Goal: Task Accomplishment & Management: Manage account settings

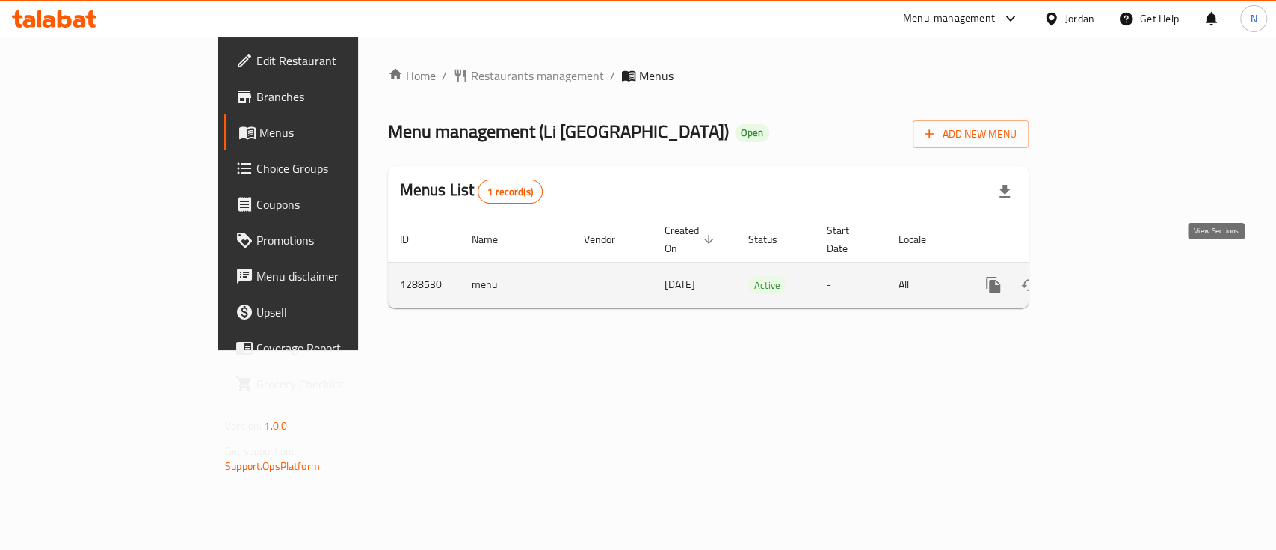
click at [1110, 276] on icon "enhanced table" at bounding box center [1101, 285] width 18 height 18
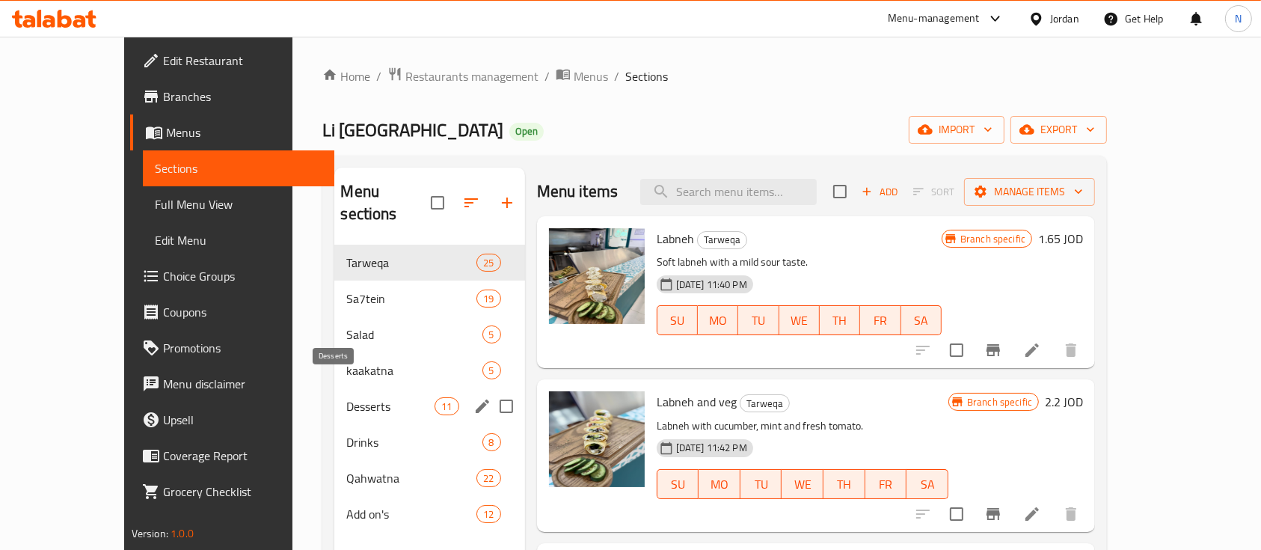
click at [346, 397] on span "Desserts" at bounding box center [390, 406] width 88 height 18
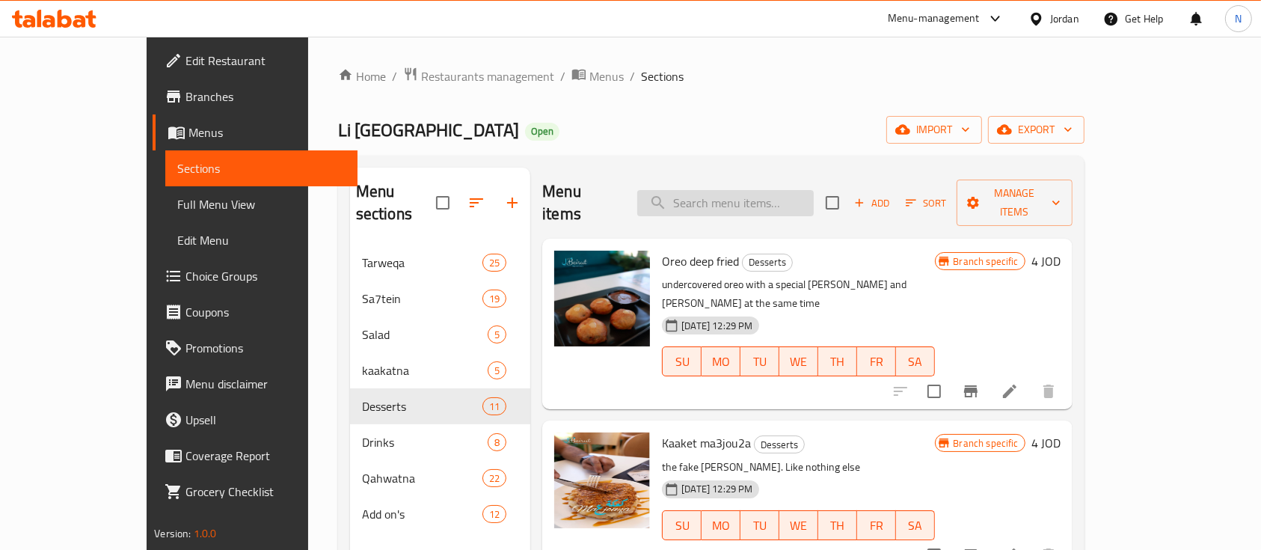
click at [790, 190] on input "search" at bounding box center [725, 203] width 176 height 26
paste input "Oreo deep fry"
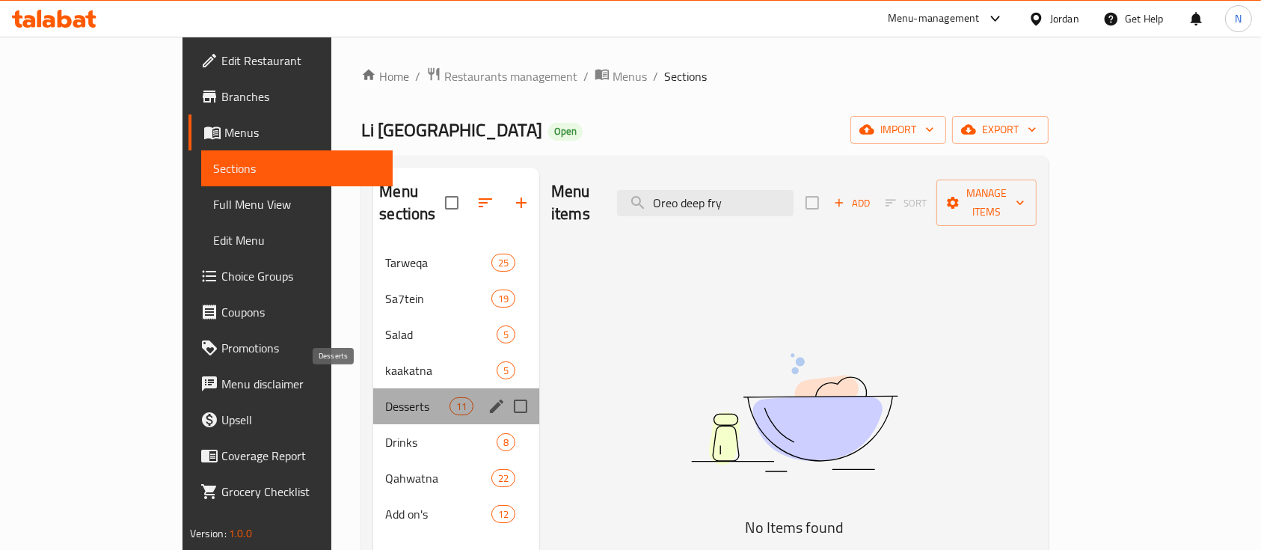
click at [385, 397] on span "Desserts" at bounding box center [417, 406] width 64 height 18
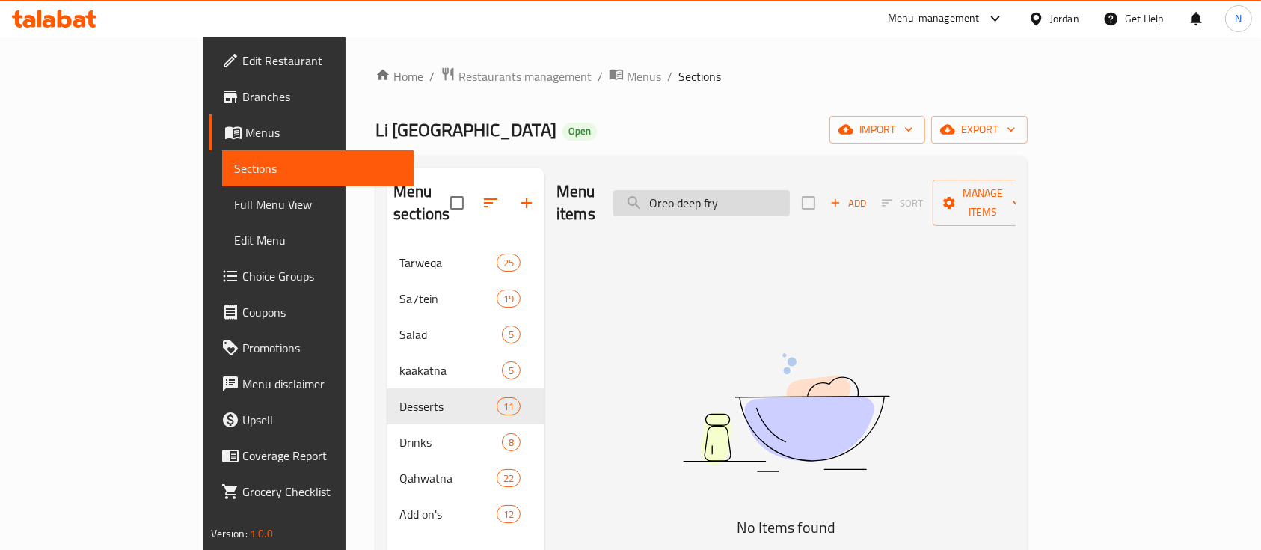
click at [790, 192] on input "Oreo deep fry" at bounding box center [701, 203] width 176 height 26
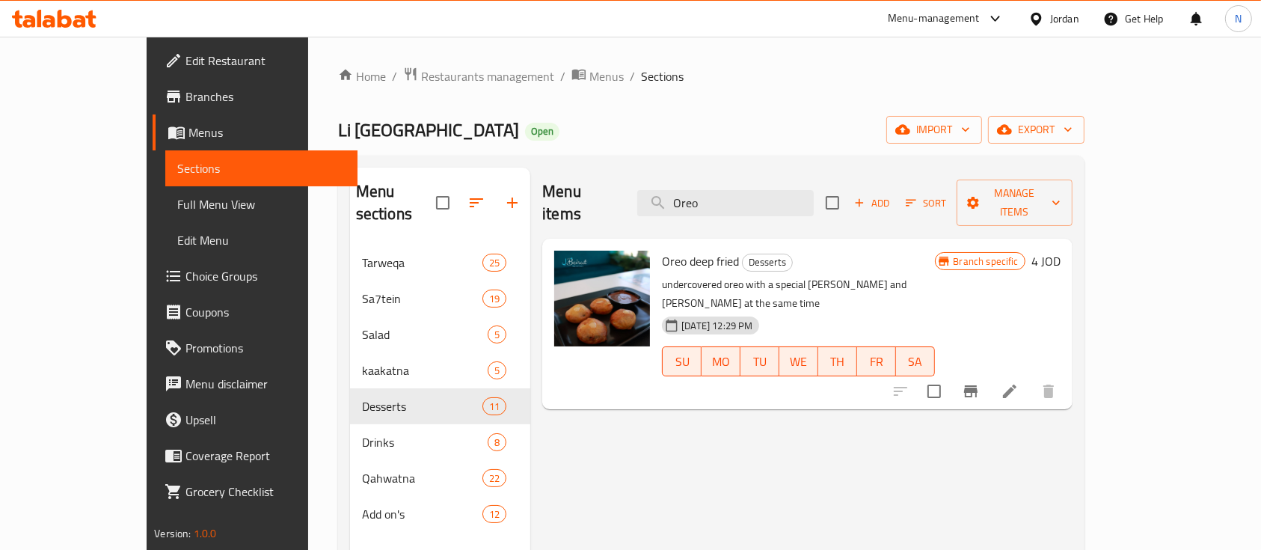
type input "Oreo"
click at [977, 385] on icon "Branch-specific-item" at bounding box center [970, 391] width 13 height 12
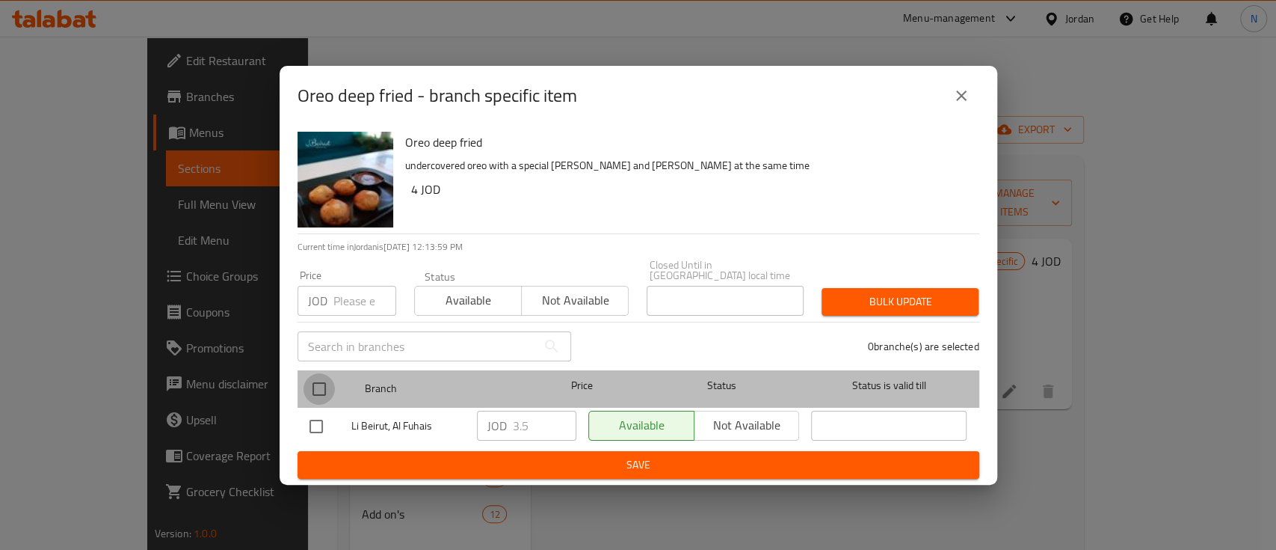
click at [325, 383] on input "checkbox" at bounding box center [319, 388] width 31 height 31
checkbox input "true"
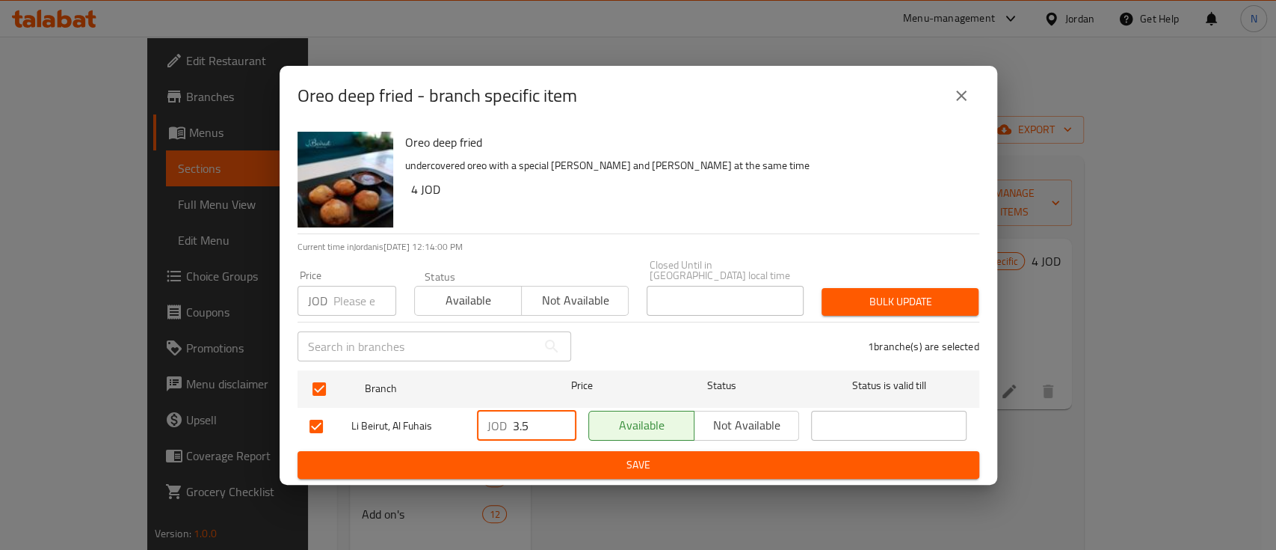
drag, startPoint x: 540, startPoint y: 424, endPoint x: 353, endPoint y: 408, distance: 187.6
click at [353, 408] on div "[PERSON_NAME], Al Fuhais JOD 3.5 ​ Available Not available ​" at bounding box center [639, 426] width 670 height 43
type input "4"
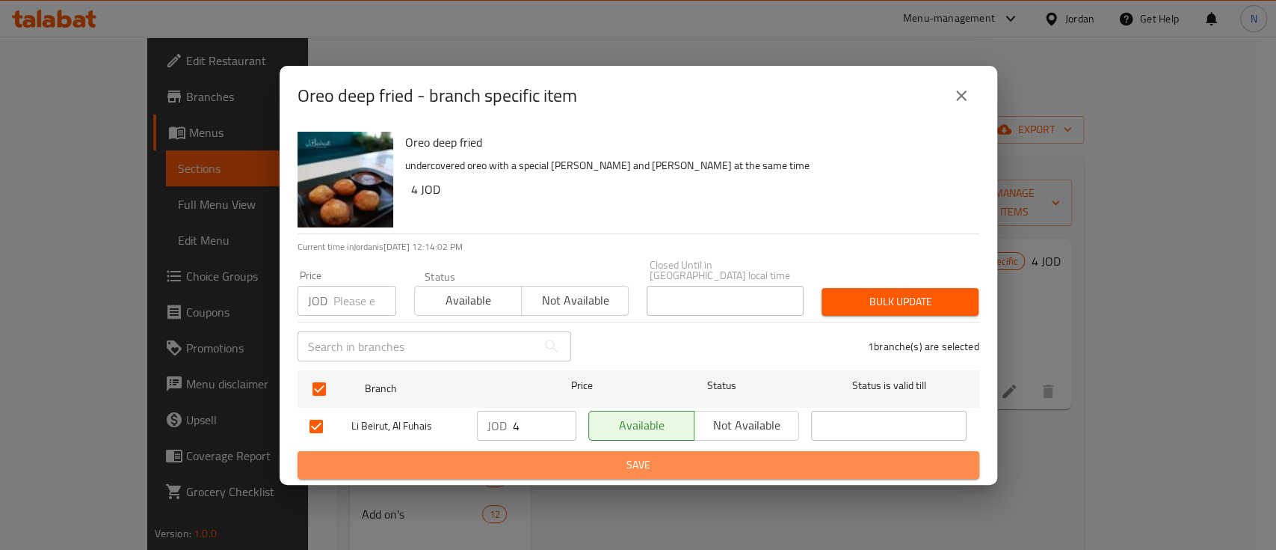
click at [630, 464] on span "Save" at bounding box center [639, 464] width 658 height 19
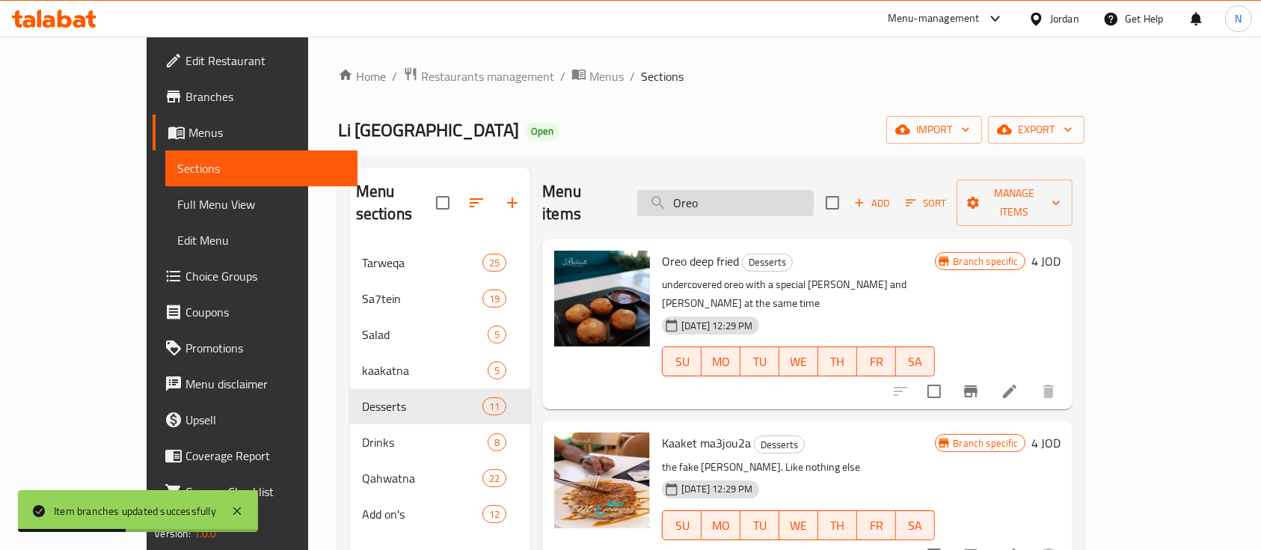
click at [735, 190] on input "Oreo" at bounding box center [725, 203] width 176 height 26
paste input "K3keh m3jou2a"
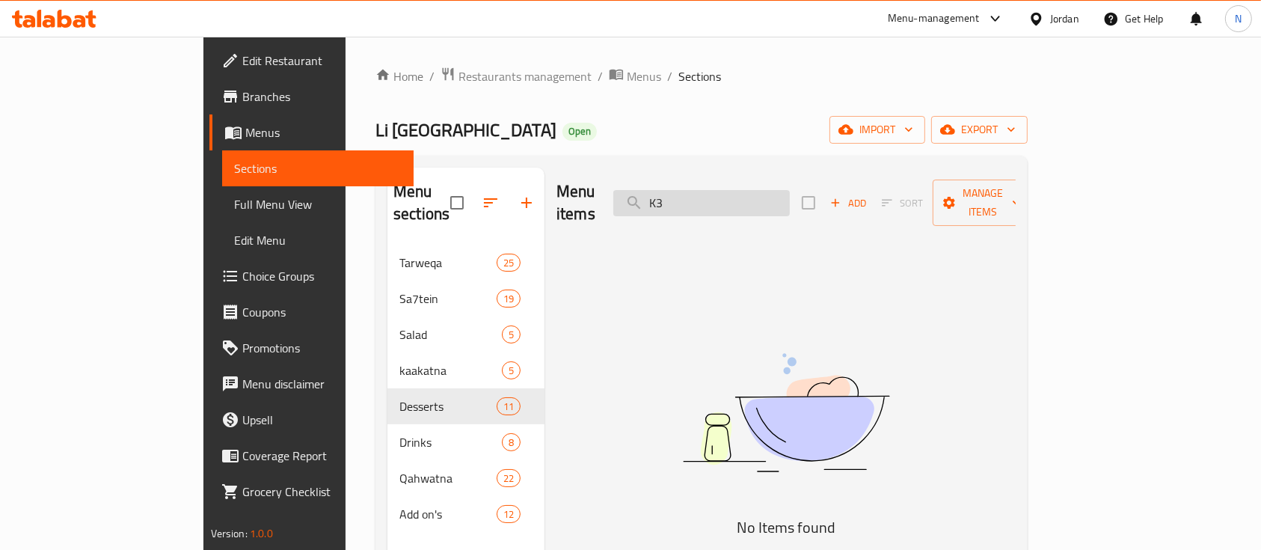
type input "K"
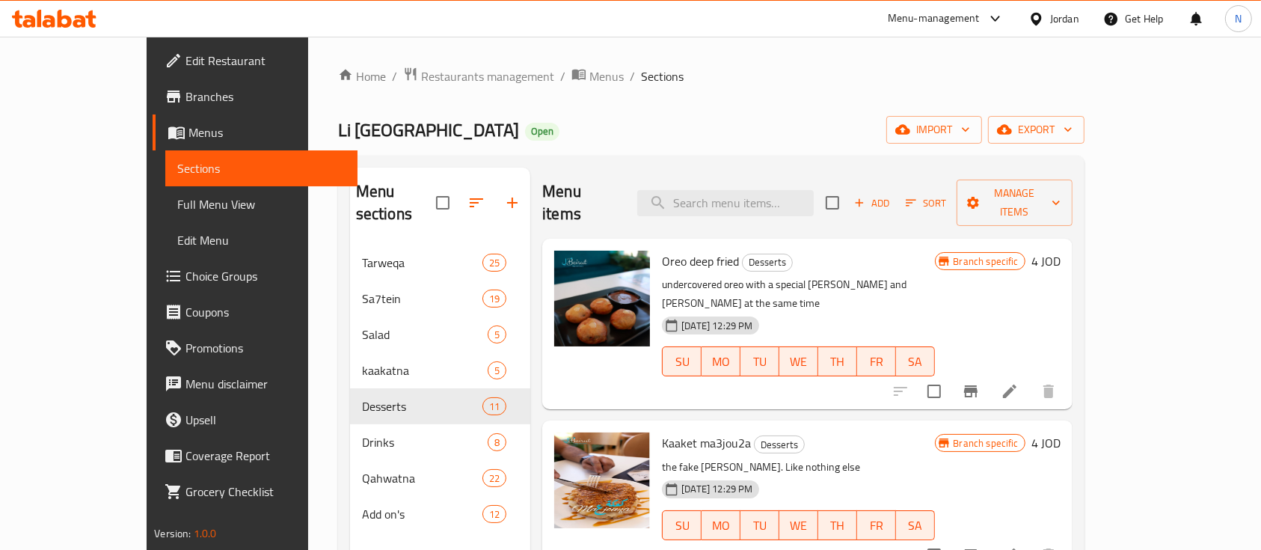
scroll to position [99, 0]
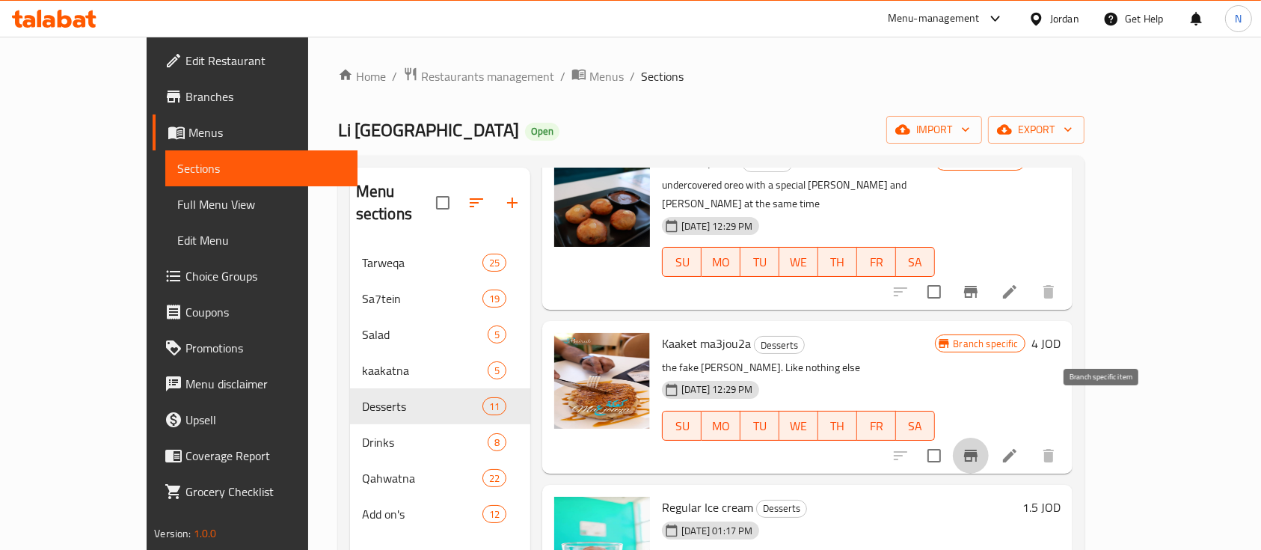
click at [977, 449] on icon "Branch-specific-item" at bounding box center [970, 455] width 13 height 12
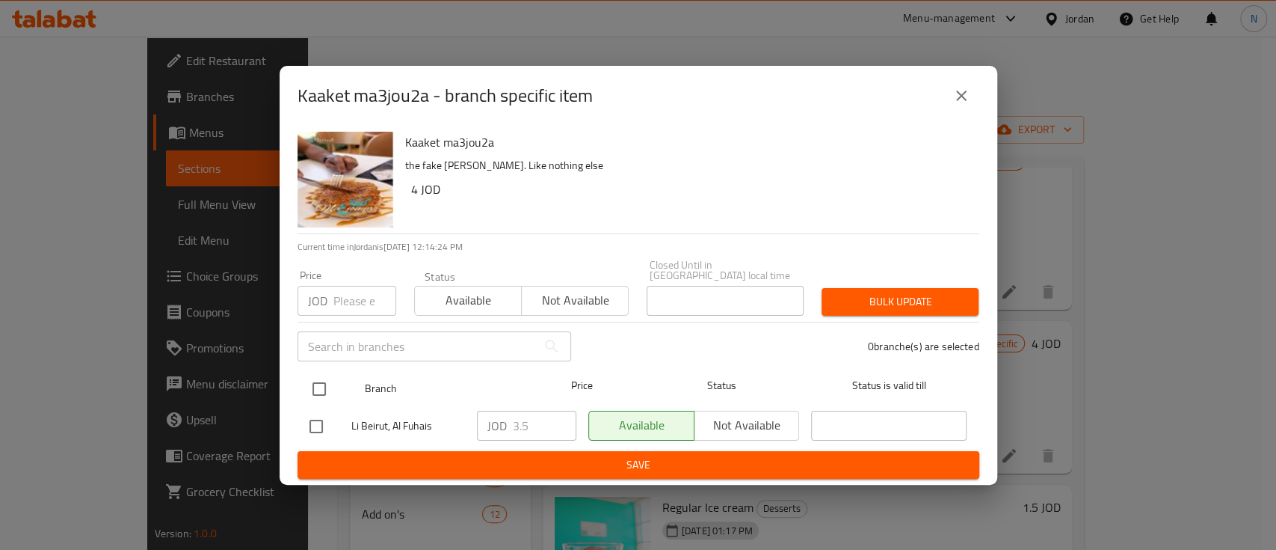
click at [318, 374] on input "checkbox" at bounding box center [319, 388] width 31 height 31
checkbox input "true"
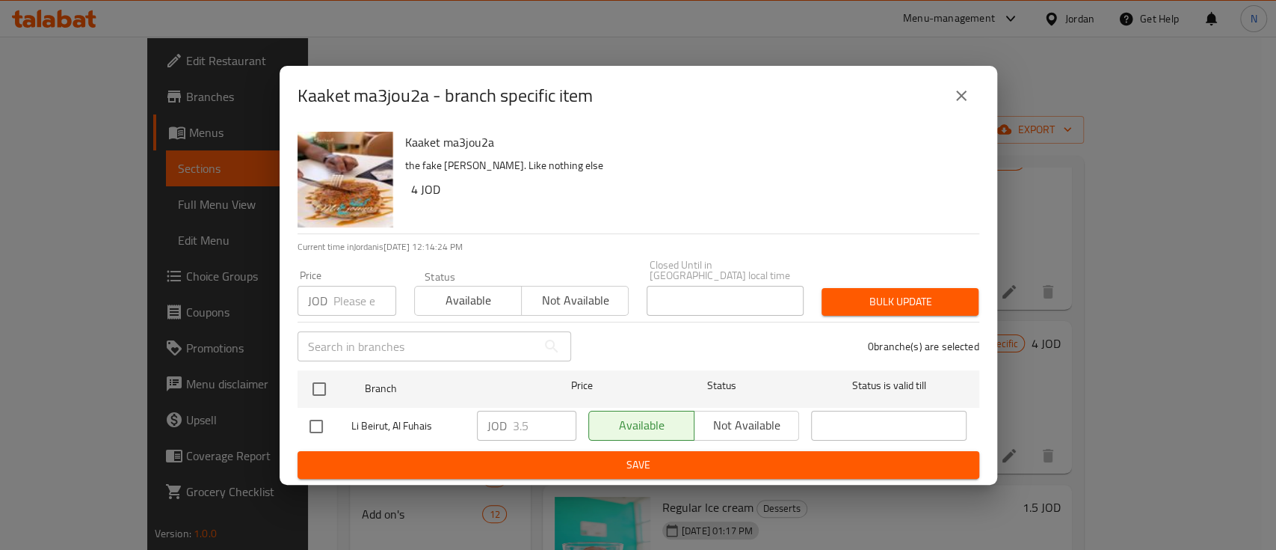
checkbox input "true"
click at [513, 410] on input "3.5" at bounding box center [545, 425] width 64 height 30
type input "4"
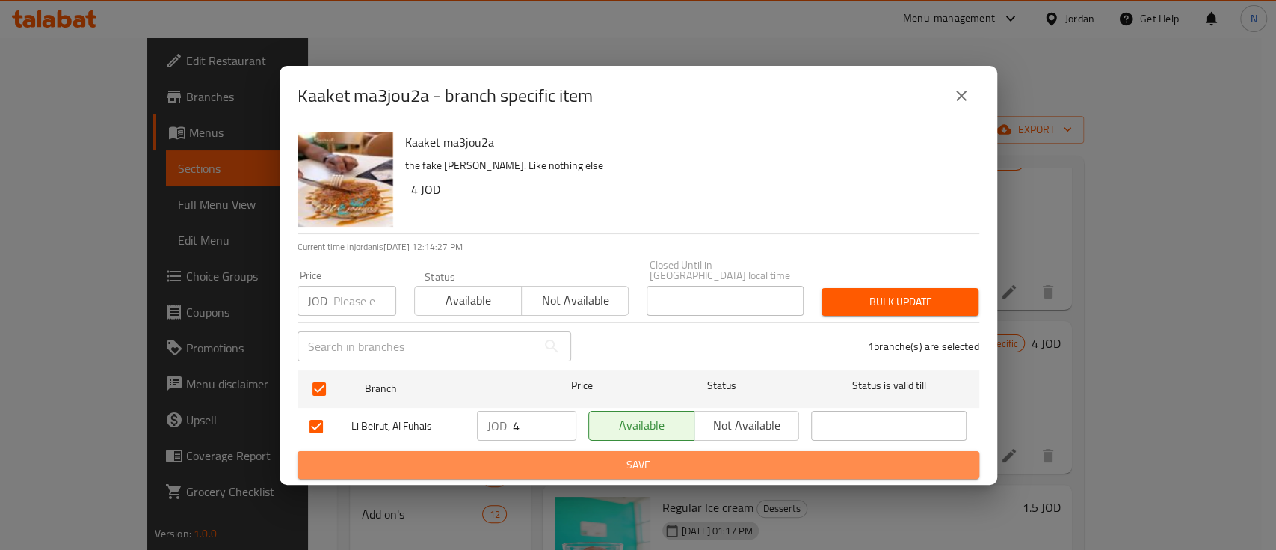
click at [589, 455] on span "Save" at bounding box center [639, 464] width 658 height 19
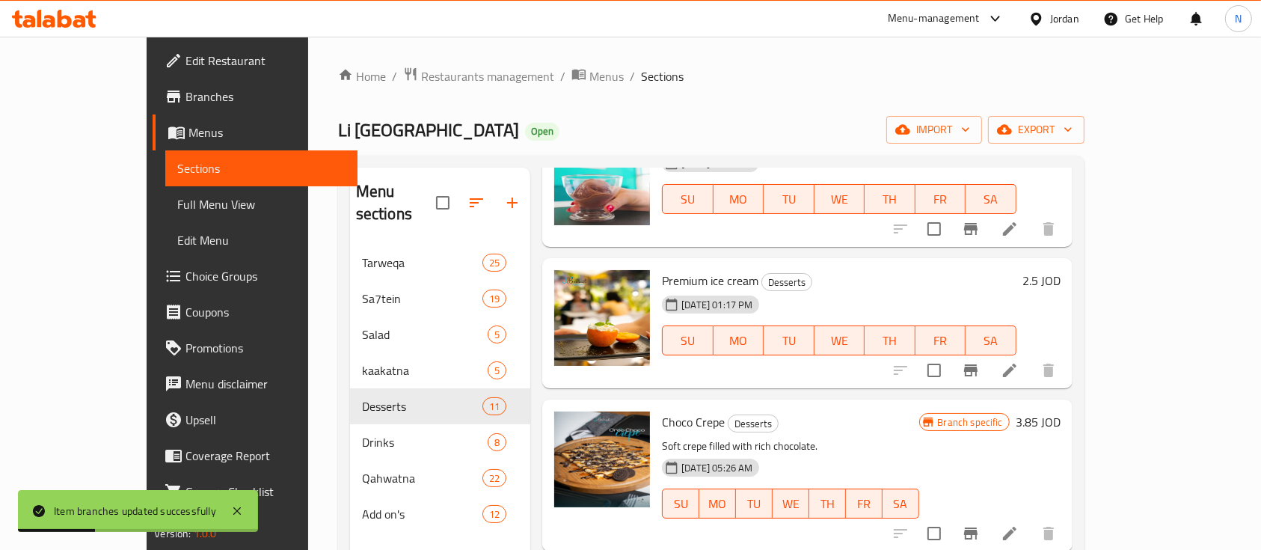
scroll to position [498, 0]
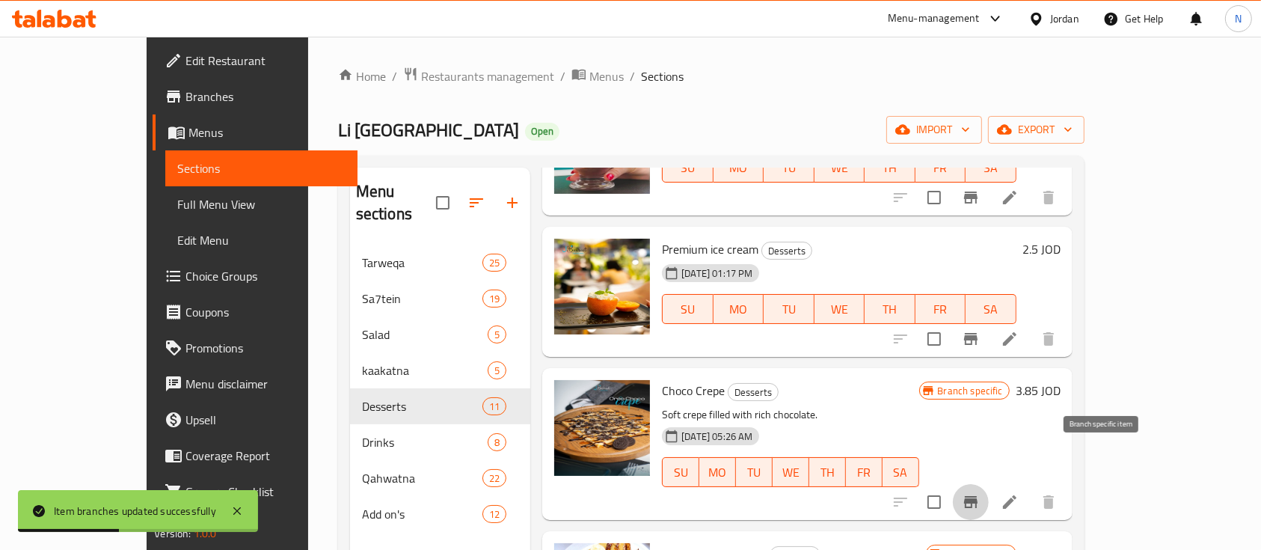
click at [977, 496] on icon "Branch-specific-item" at bounding box center [970, 502] width 13 height 12
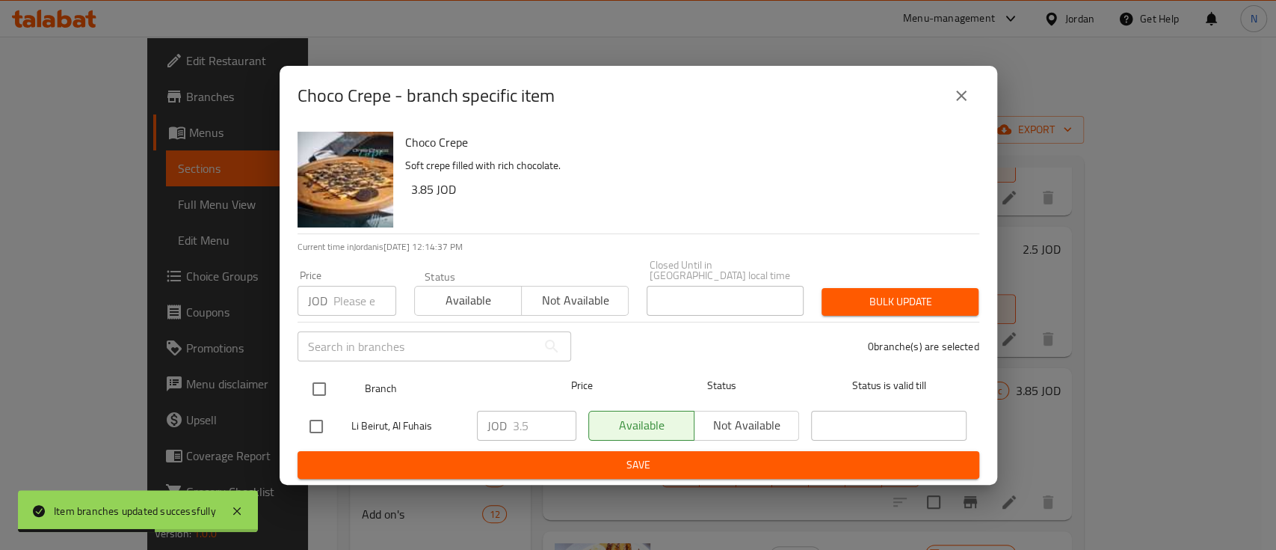
click at [323, 387] on input "checkbox" at bounding box center [319, 388] width 31 height 31
checkbox input "true"
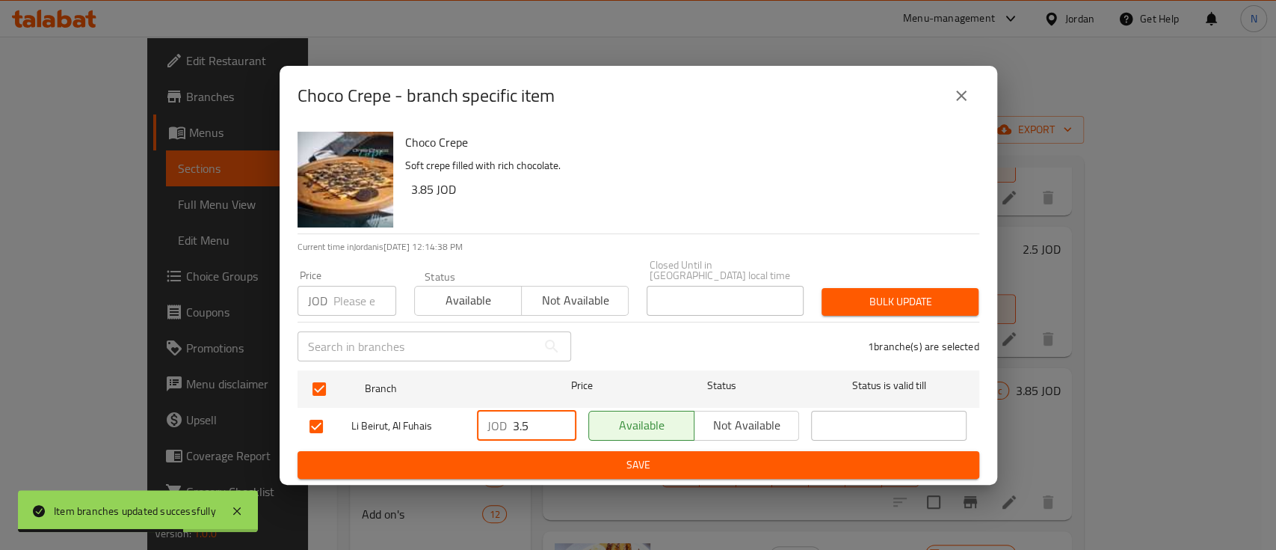
drag, startPoint x: 529, startPoint y: 421, endPoint x: 505, endPoint y: 421, distance: 24.7
click at [505, 421] on div "JOD 3.5 ​" at bounding box center [526, 425] width 99 height 30
type input "4"
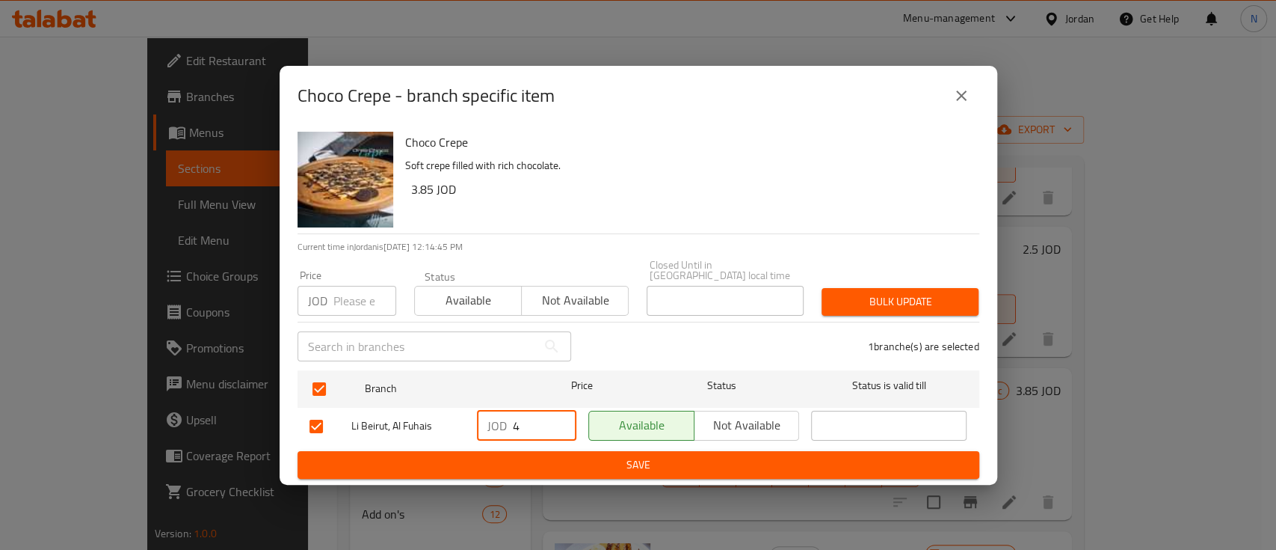
click at [962, 91] on icon "close" at bounding box center [962, 96] width 18 height 18
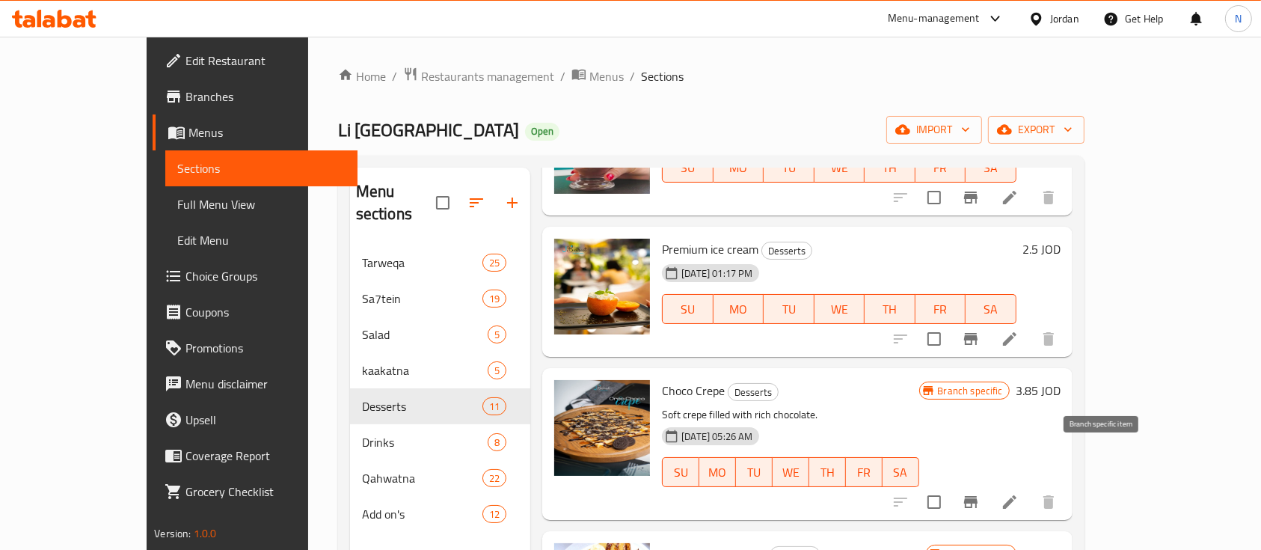
click at [980, 493] on icon "Branch-specific-item" at bounding box center [971, 502] width 18 height 18
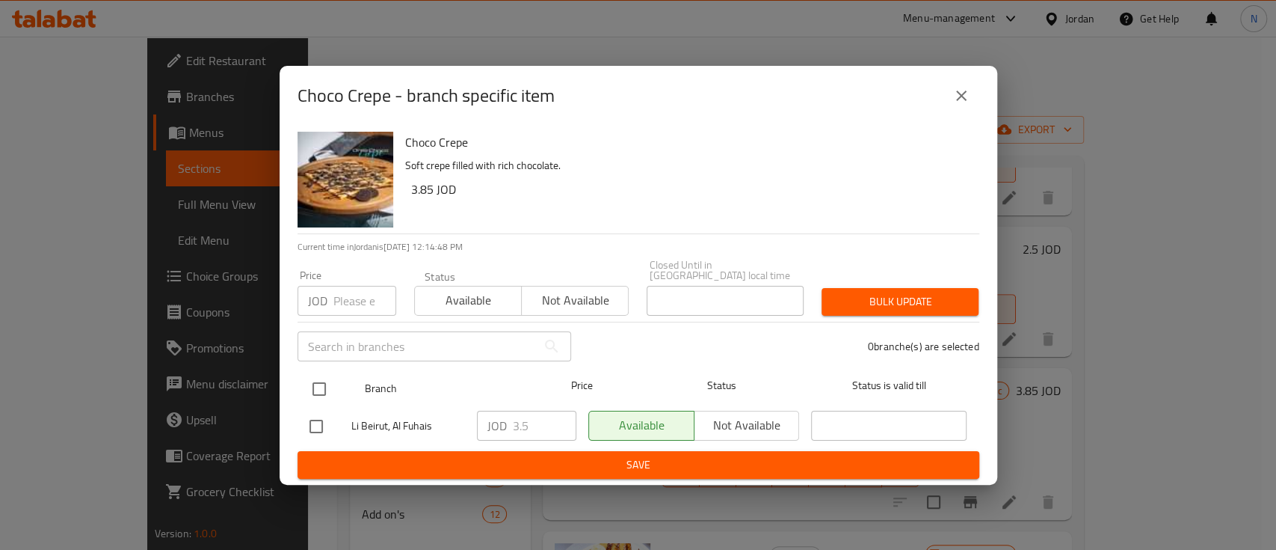
click at [319, 387] on input "checkbox" at bounding box center [319, 388] width 31 height 31
checkbox input "true"
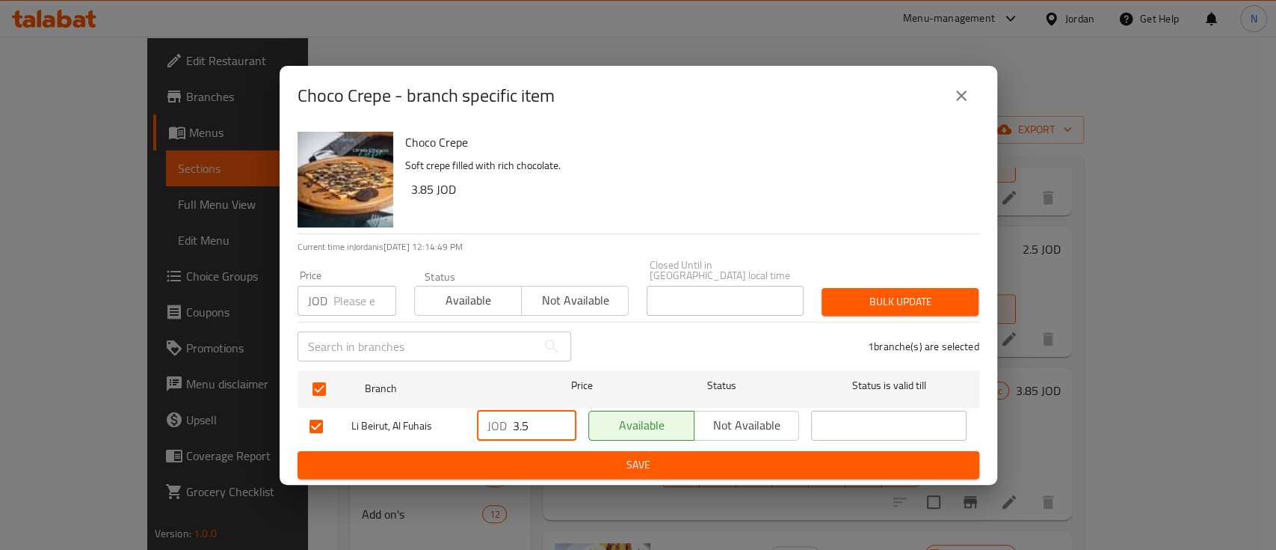
click at [523, 423] on input "3.5" at bounding box center [545, 425] width 64 height 30
type input "3.85"
click at [598, 455] on span "Save" at bounding box center [639, 464] width 658 height 19
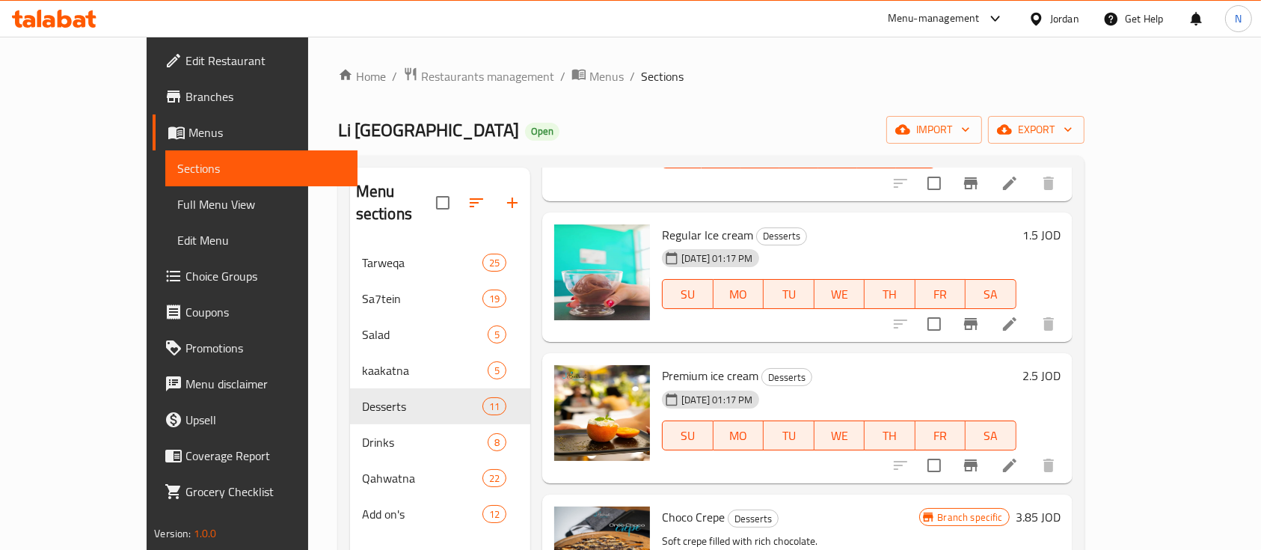
scroll to position [0, 0]
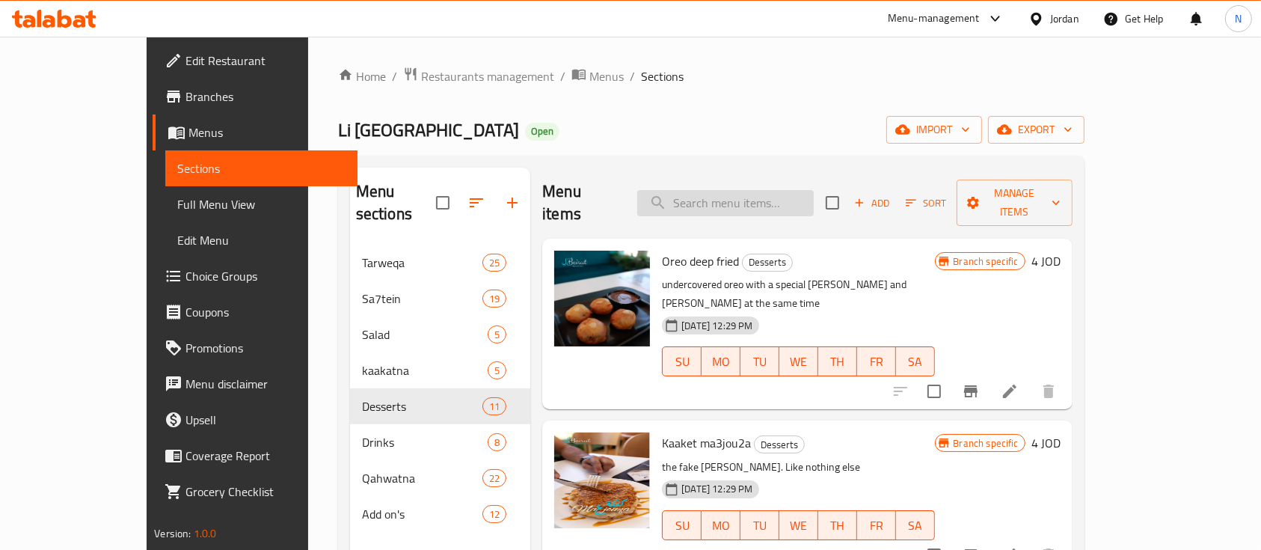
click at [814, 195] on input "search" at bounding box center [725, 203] width 176 height 26
paste input "Choco crepe"
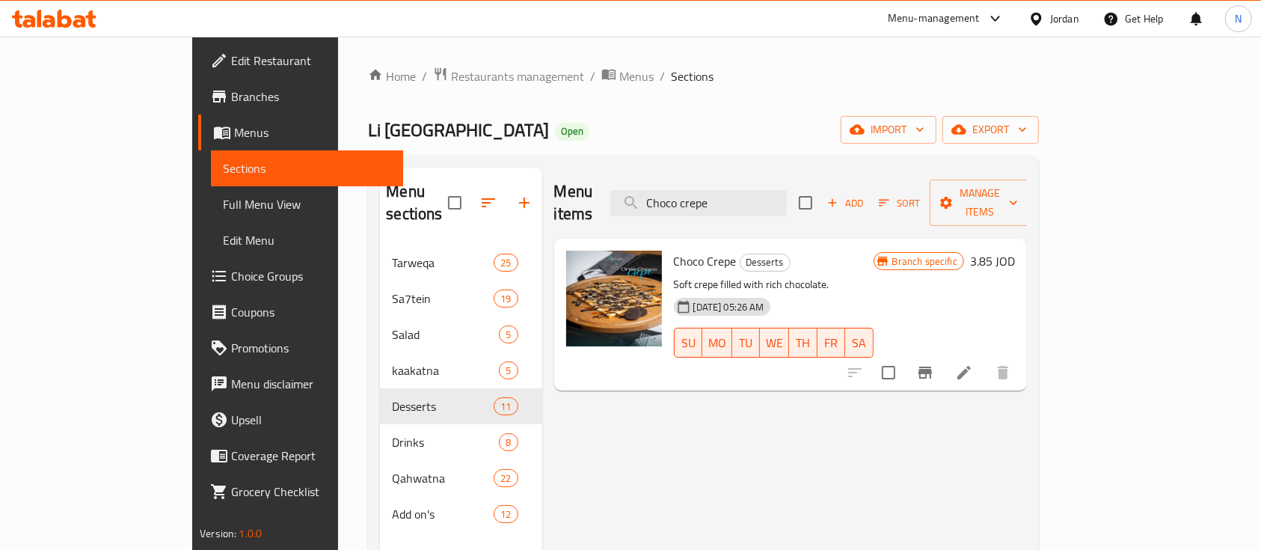
type input "Choco crepe"
click at [65, 25] on icon at bounding box center [65, 19] width 14 height 18
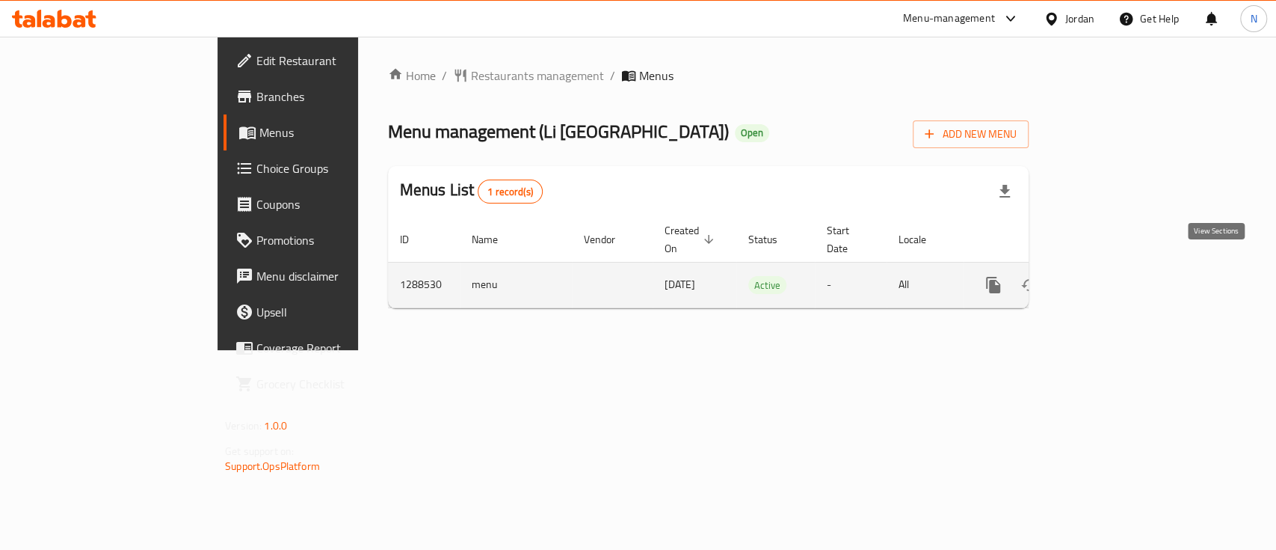
click at [1108, 278] on icon "enhanced table" at bounding box center [1101, 284] width 13 height 13
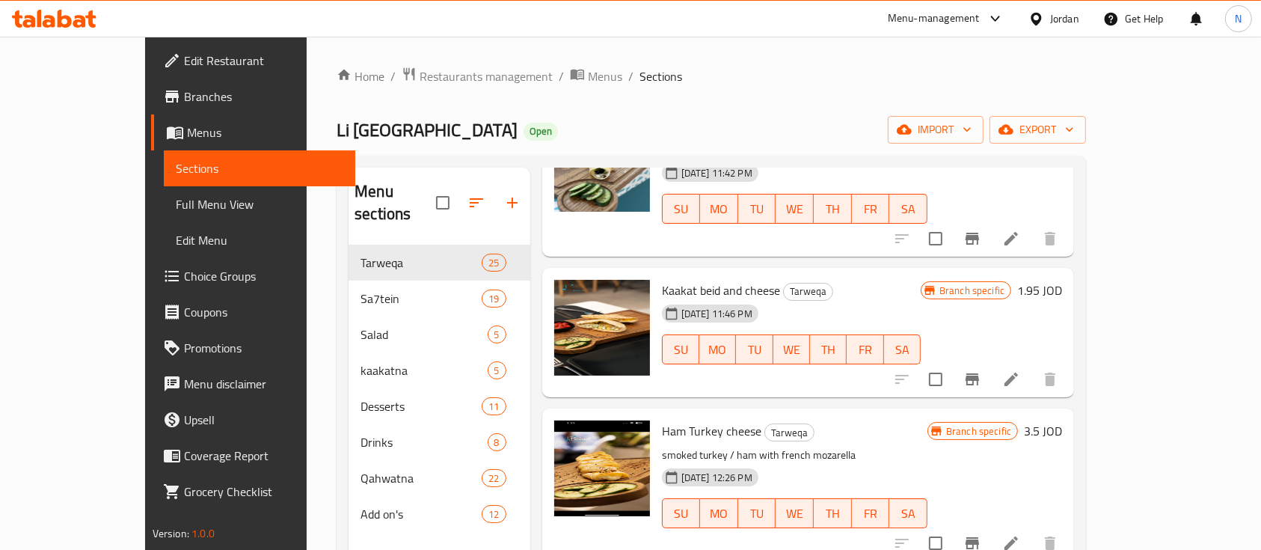
scroll to position [299, 0]
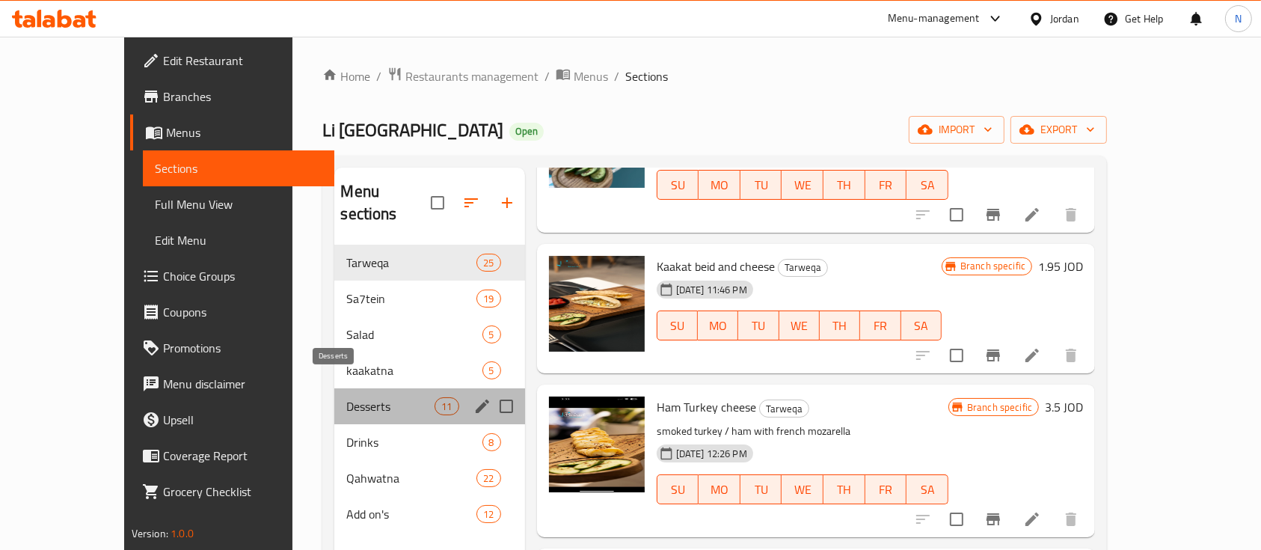
click at [346, 397] on span "Desserts" at bounding box center [390, 406] width 88 height 18
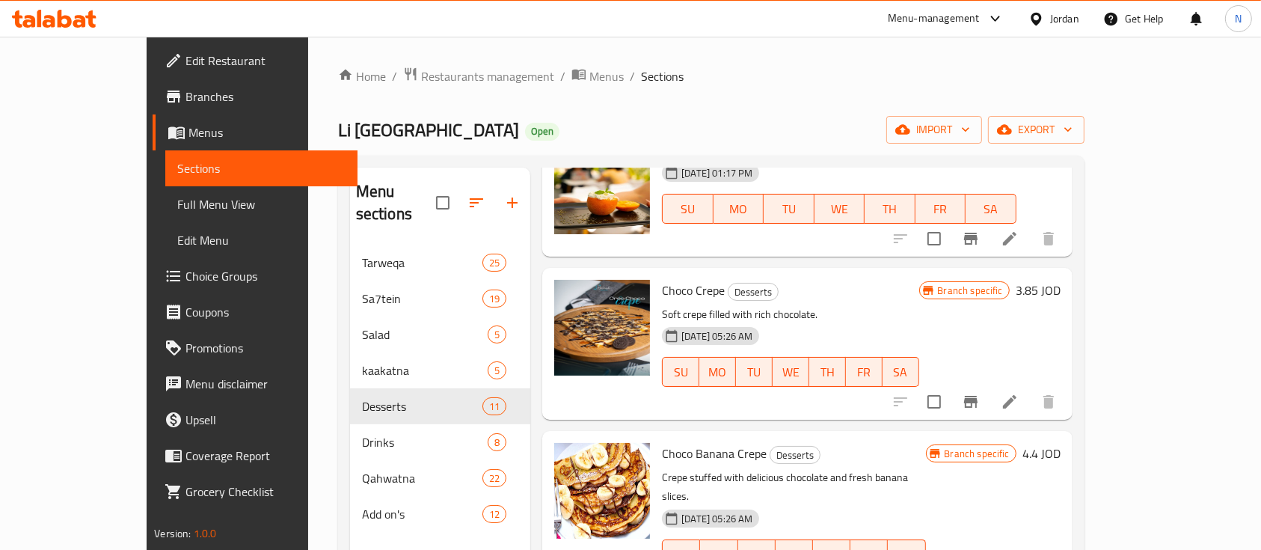
scroll to position [698, 0]
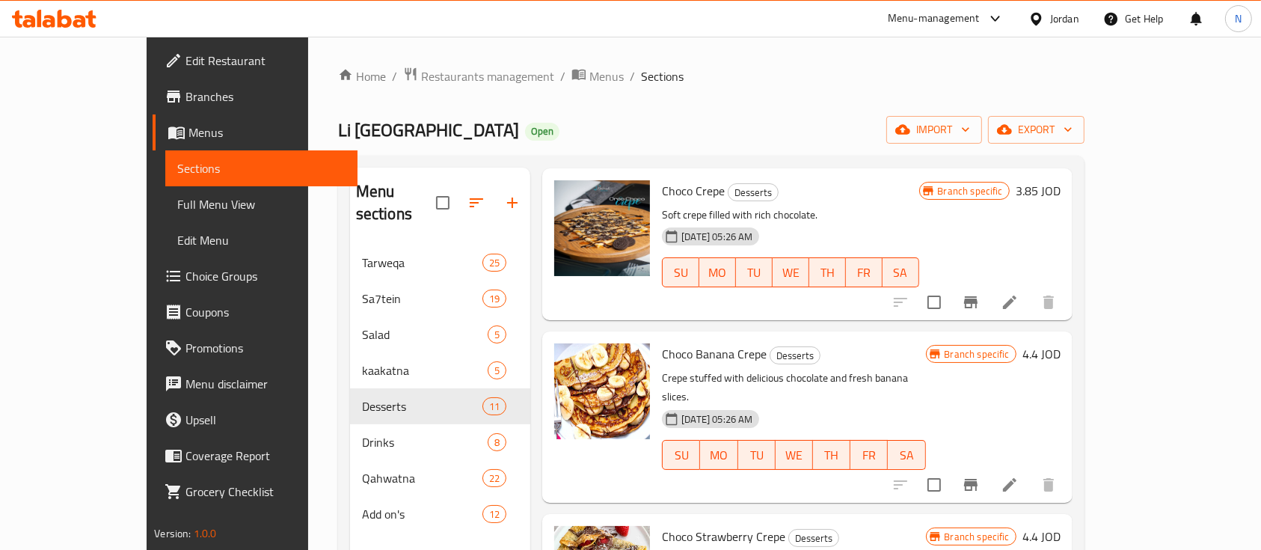
click at [980, 476] on icon "Branch-specific-item" at bounding box center [971, 485] width 18 height 18
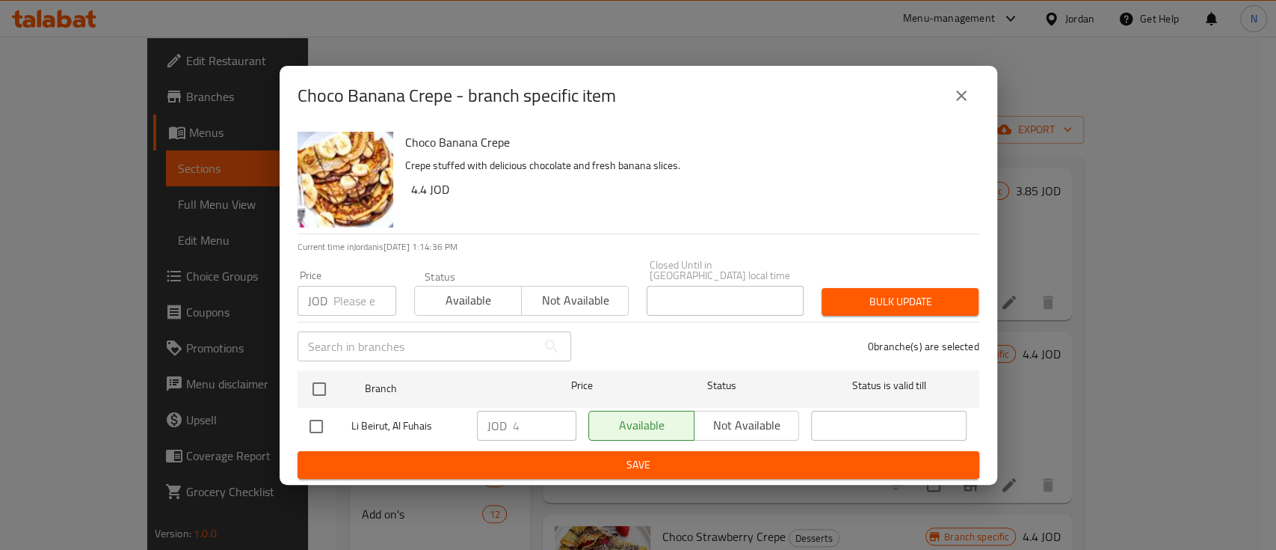
click at [325, 416] on input "checkbox" at bounding box center [316, 425] width 31 height 31
checkbox input "true"
click at [527, 418] on input "4" at bounding box center [545, 425] width 64 height 30
type input "4.4"
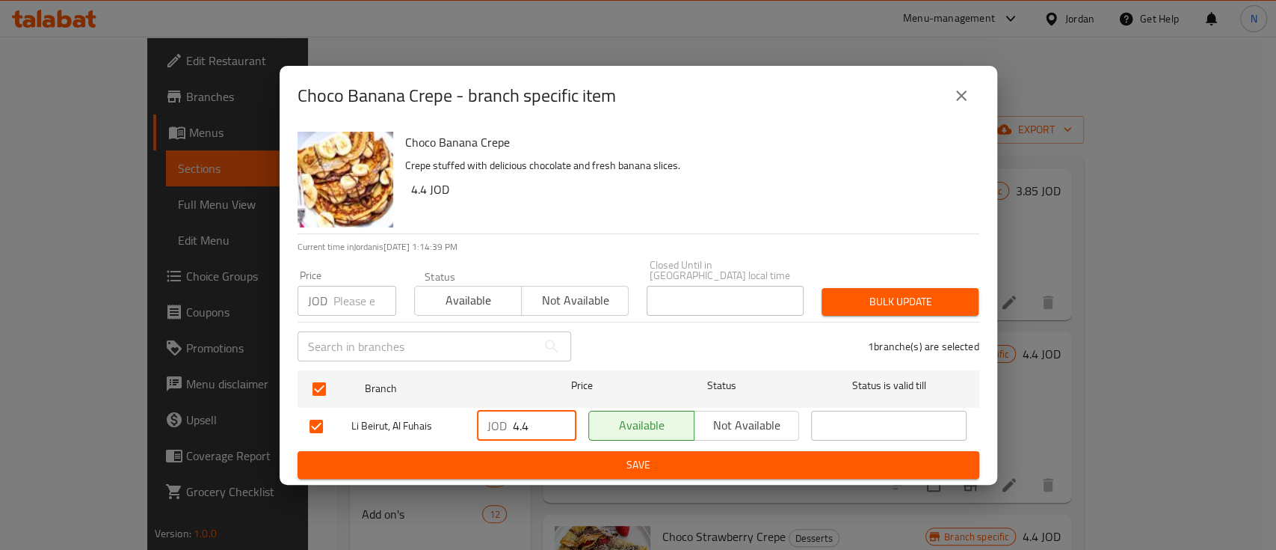
click at [571, 463] on span "Save" at bounding box center [639, 464] width 658 height 19
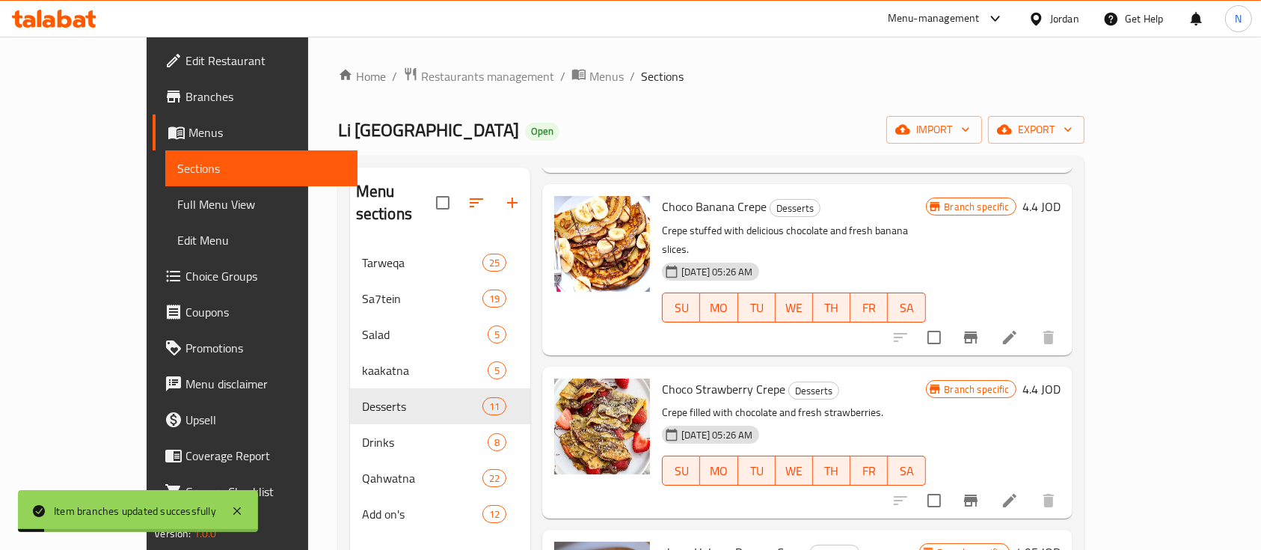
scroll to position [897, 0]
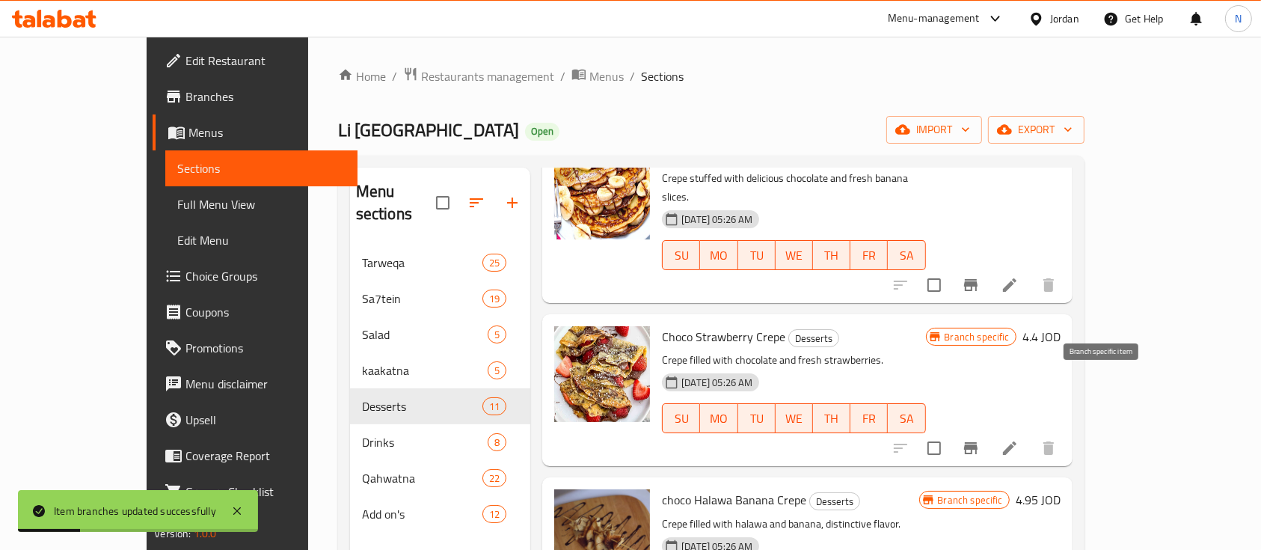
click at [980, 439] on icon "Branch-specific-item" at bounding box center [971, 448] width 18 height 18
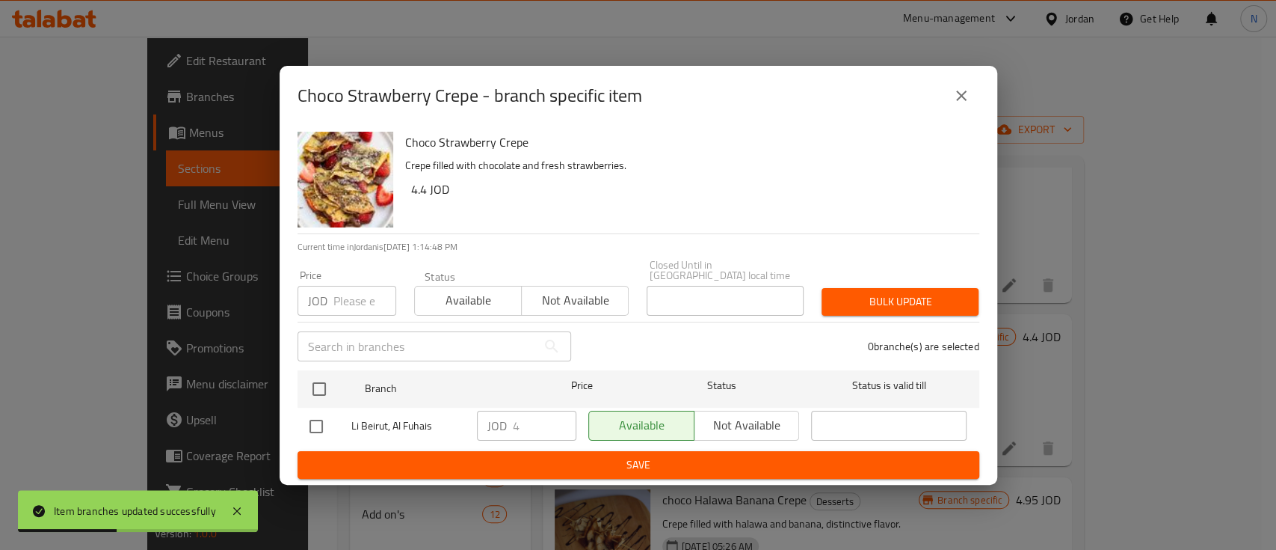
click at [315, 418] on input "checkbox" at bounding box center [316, 425] width 31 height 31
checkbox input "true"
click at [520, 419] on input "4" at bounding box center [545, 425] width 64 height 30
type input "4.4"
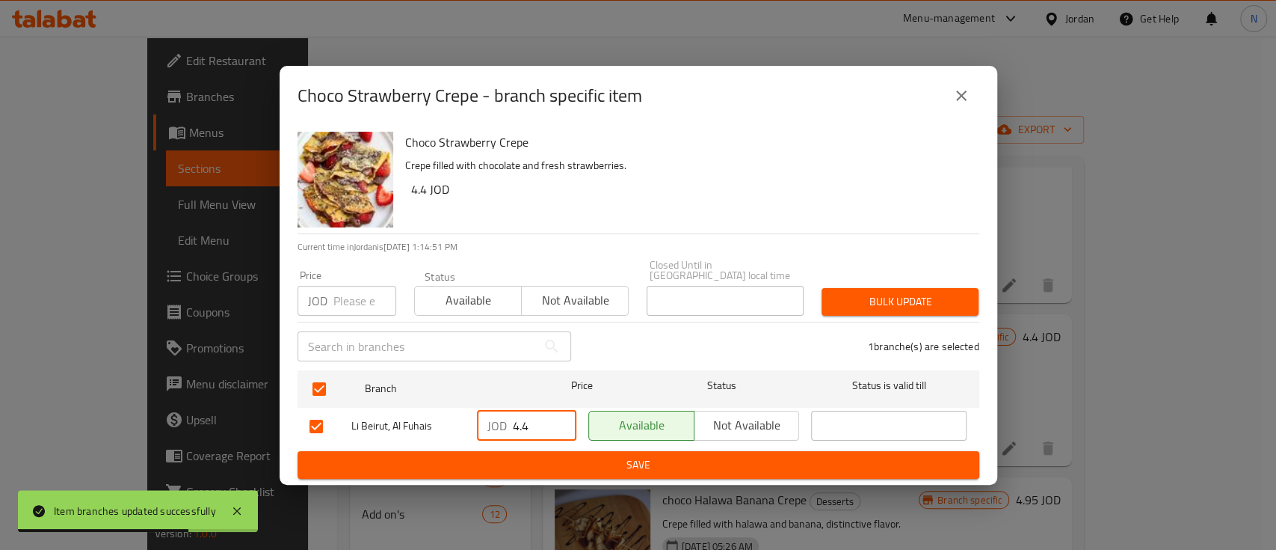
click at [564, 464] on span "Save" at bounding box center [639, 464] width 658 height 19
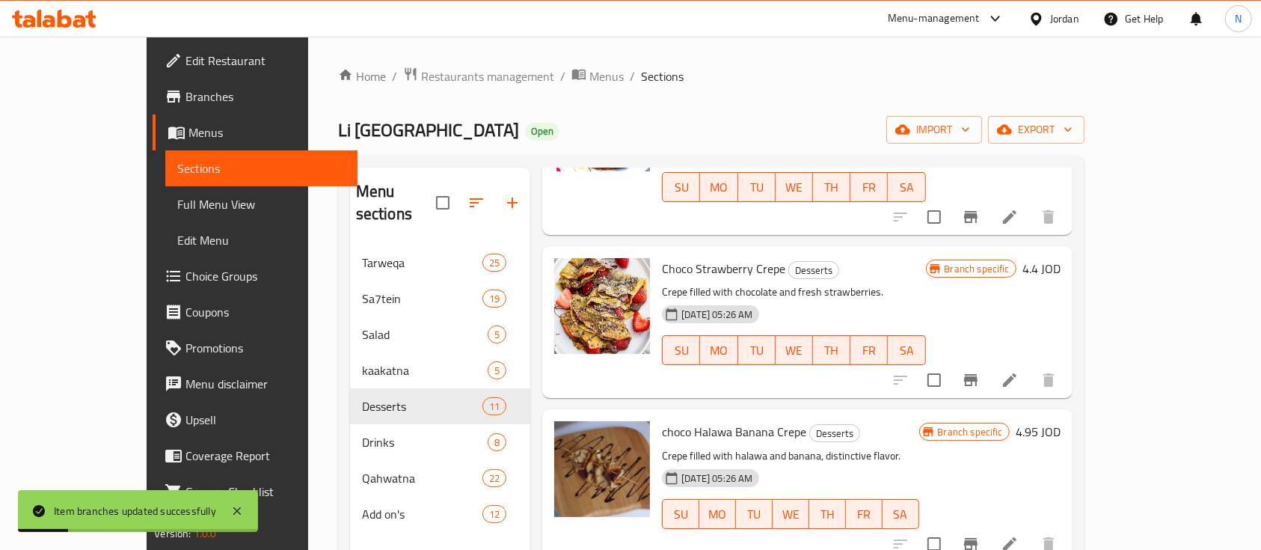
scroll to position [997, 0]
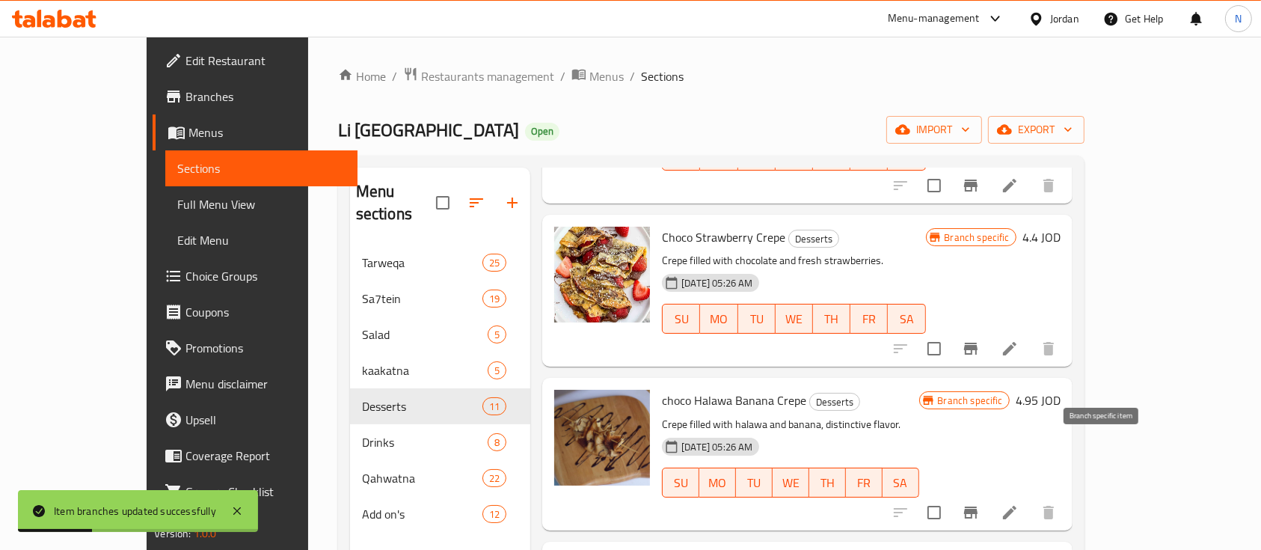
click at [980, 503] on icon "Branch-specific-item" at bounding box center [971, 512] width 18 height 18
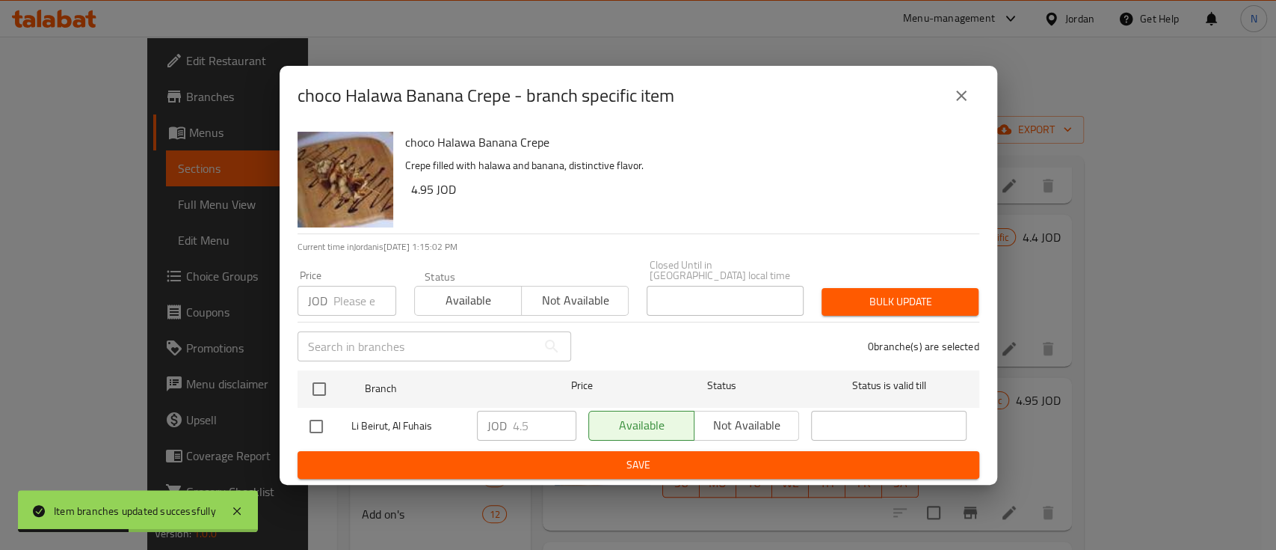
click at [313, 416] on input "checkbox" at bounding box center [316, 425] width 31 height 31
checkbox input "true"
click at [524, 417] on input "4.5" at bounding box center [545, 425] width 64 height 30
type input "4.95"
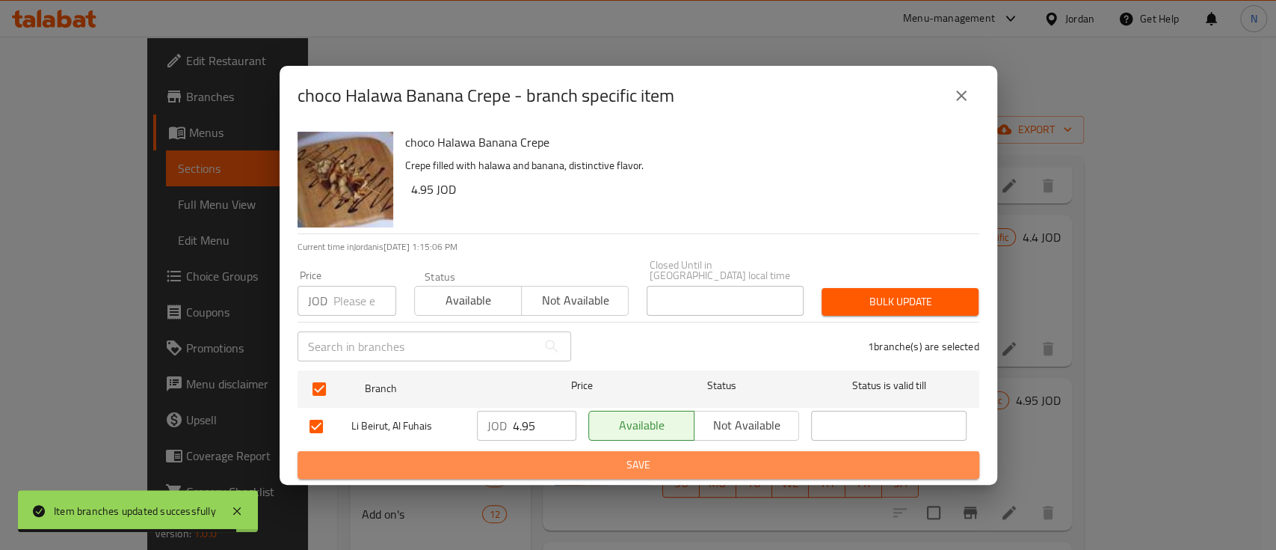
click at [561, 466] on span "Save" at bounding box center [639, 464] width 658 height 19
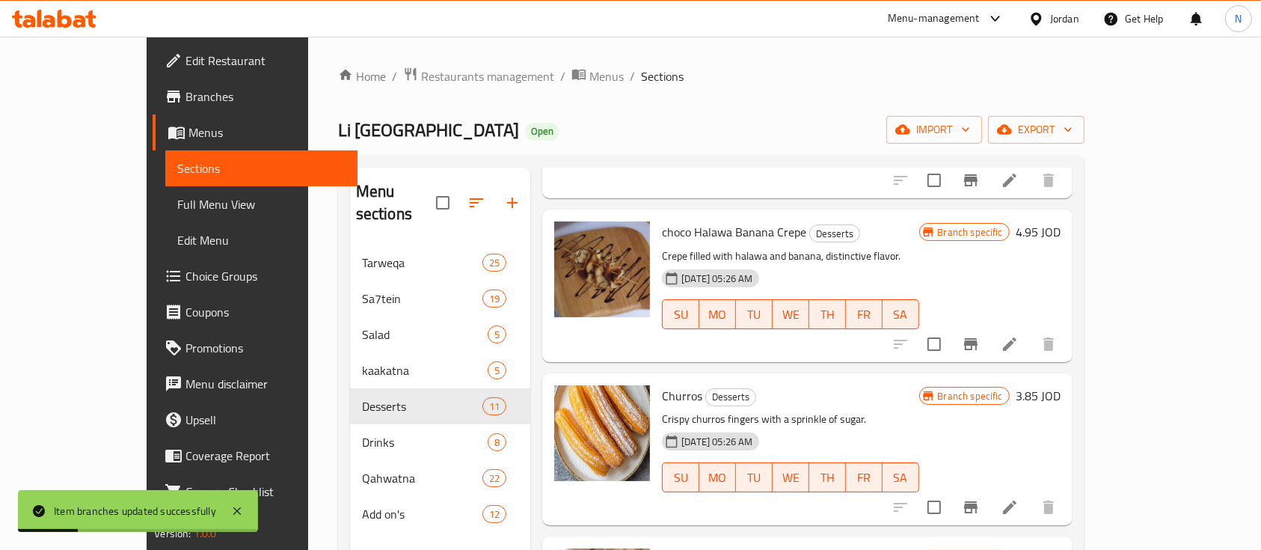
scroll to position [1196, 0]
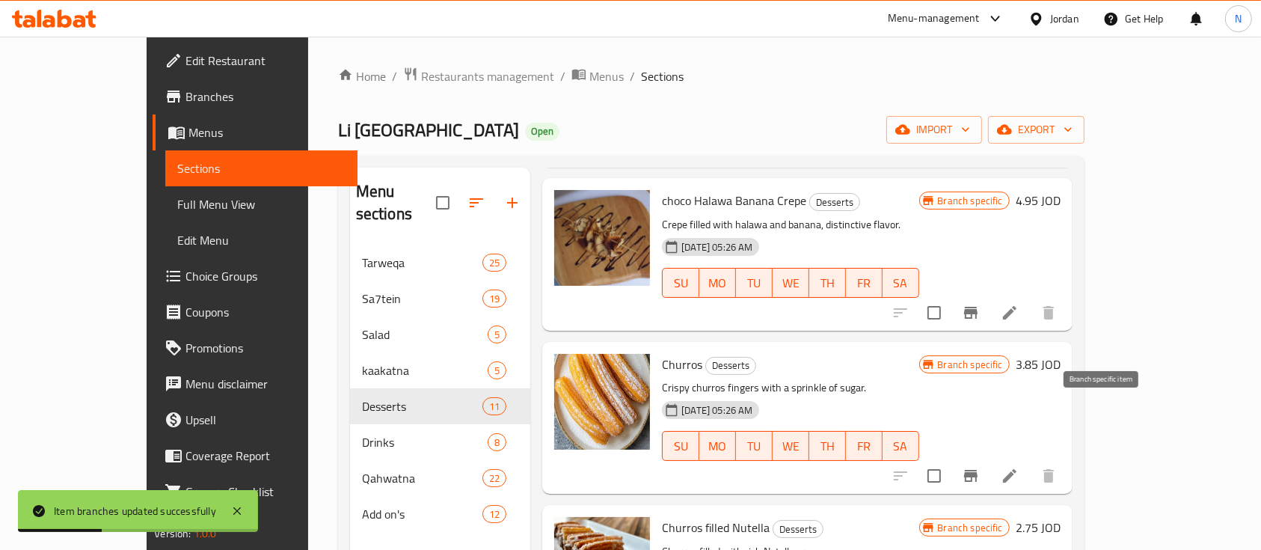
click at [977, 470] on icon "Branch-specific-item" at bounding box center [970, 476] width 13 height 12
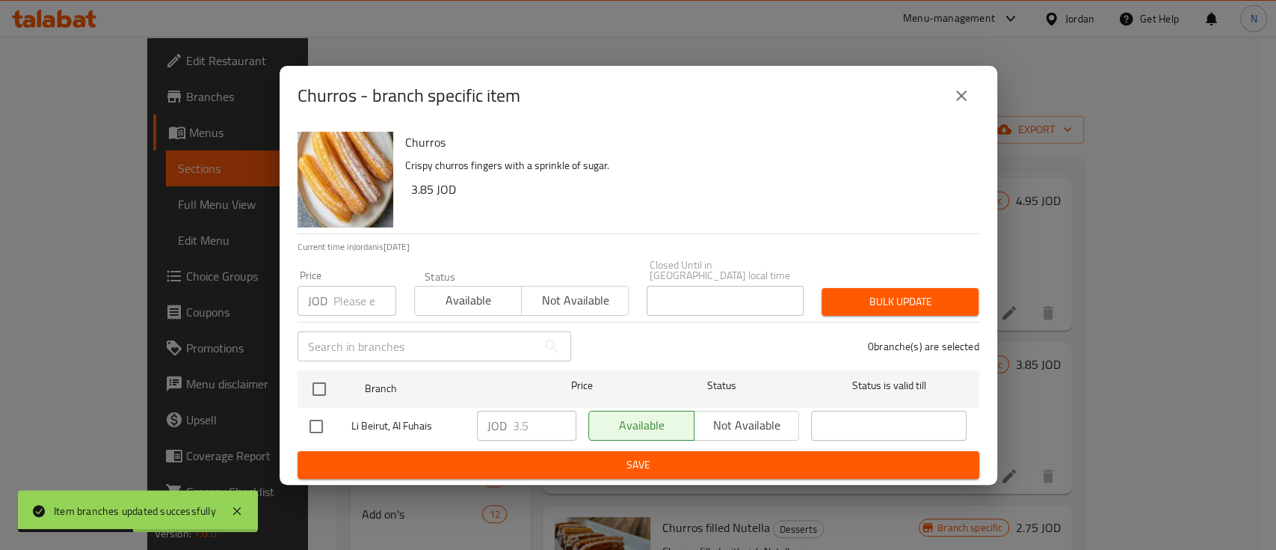
click at [315, 423] on input "checkbox" at bounding box center [316, 425] width 31 height 31
checkbox input "true"
click at [522, 422] on input "3.5" at bounding box center [545, 425] width 64 height 30
type input "3.85"
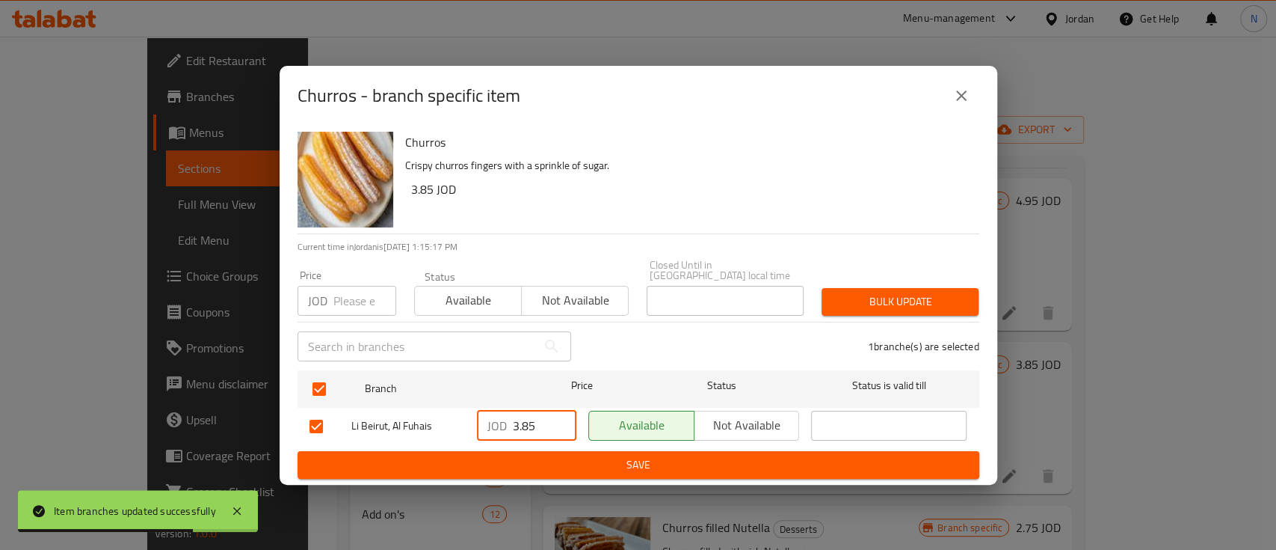
click at [574, 459] on span "Save" at bounding box center [639, 464] width 658 height 19
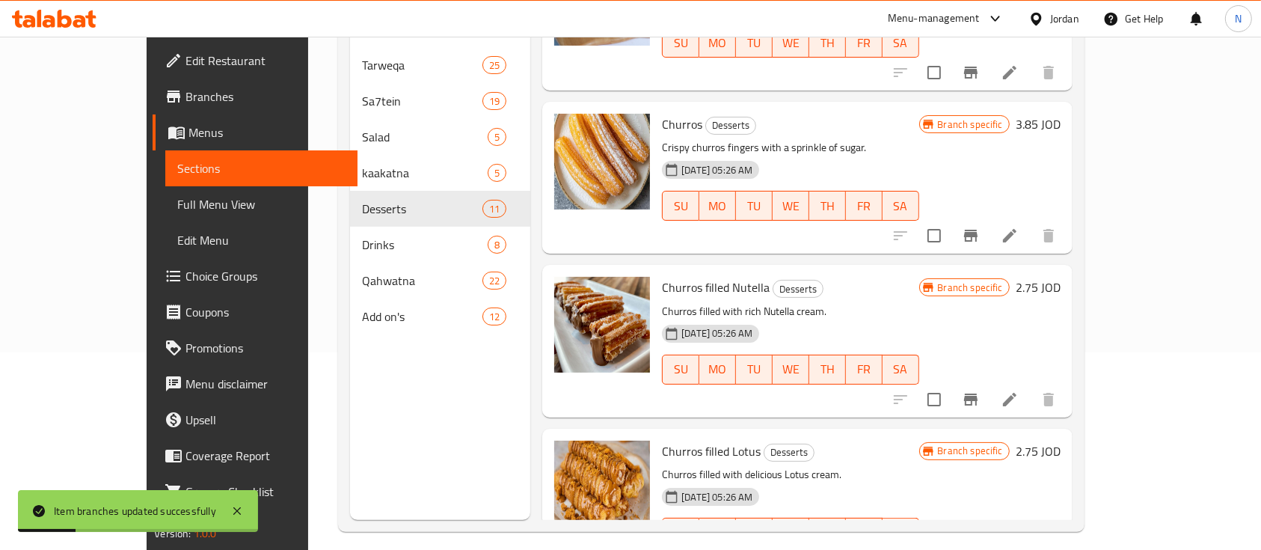
scroll to position [199, 0]
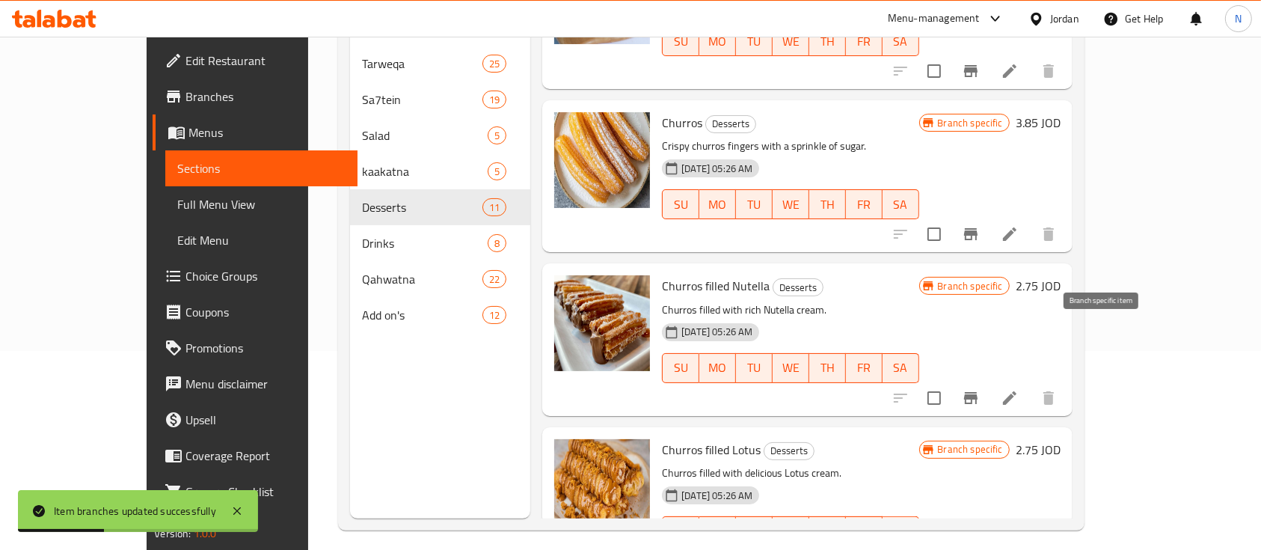
click at [980, 389] on icon "Branch-specific-item" at bounding box center [971, 398] width 18 height 18
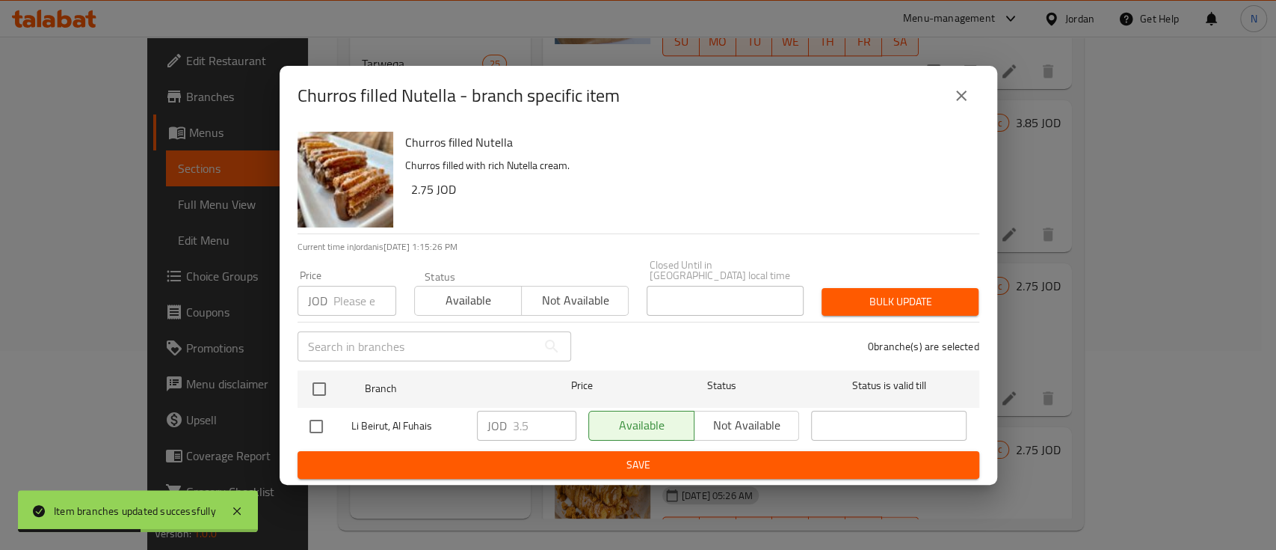
click at [319, 417] on input "checkbox" at bounding box center [316, 425] width 31 height 31
checkbox input "true"
click at [523, 416] on input "3.5" at bounding box center [545, 425] width 64 height 30
click at [529, 421] on input "3.85" at bounding box center [545, 425] width 64 height 30
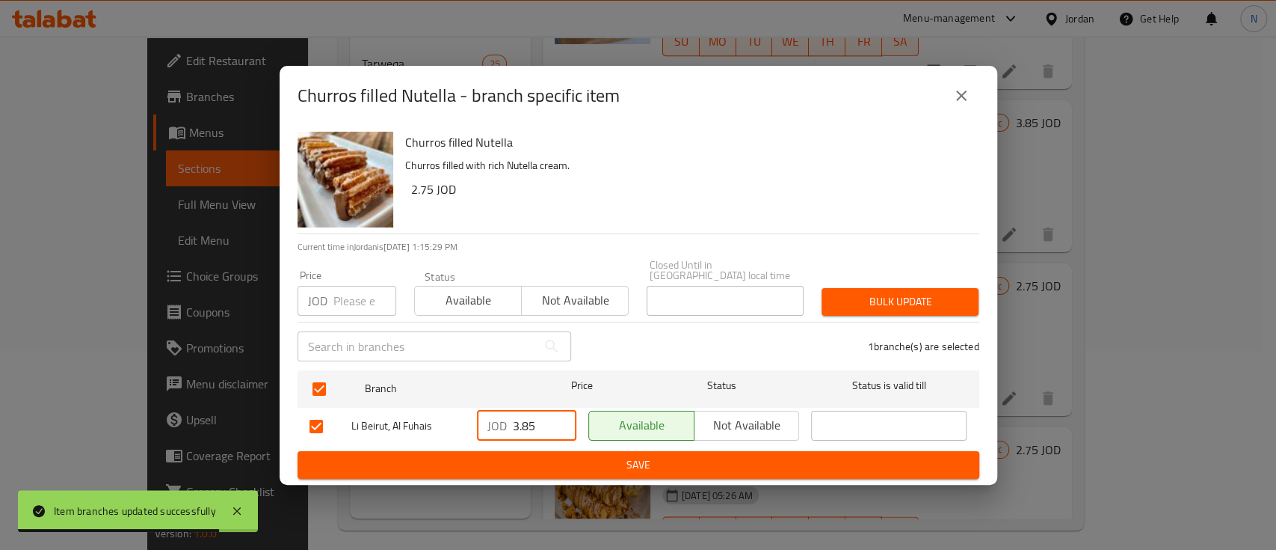
click at [529, 421] on input "3.85" at bounding box center [545, 425] width 64 height 30
type input "3.85"
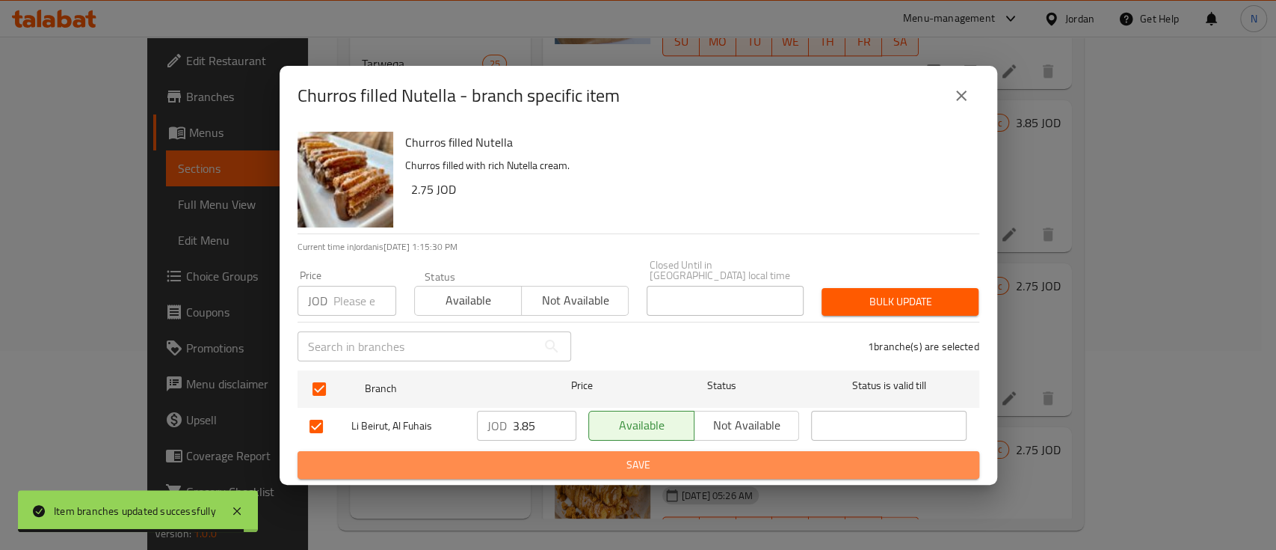
click at [558, 458] on span "Save" at bounding box center [639, 464] width 658 height 19
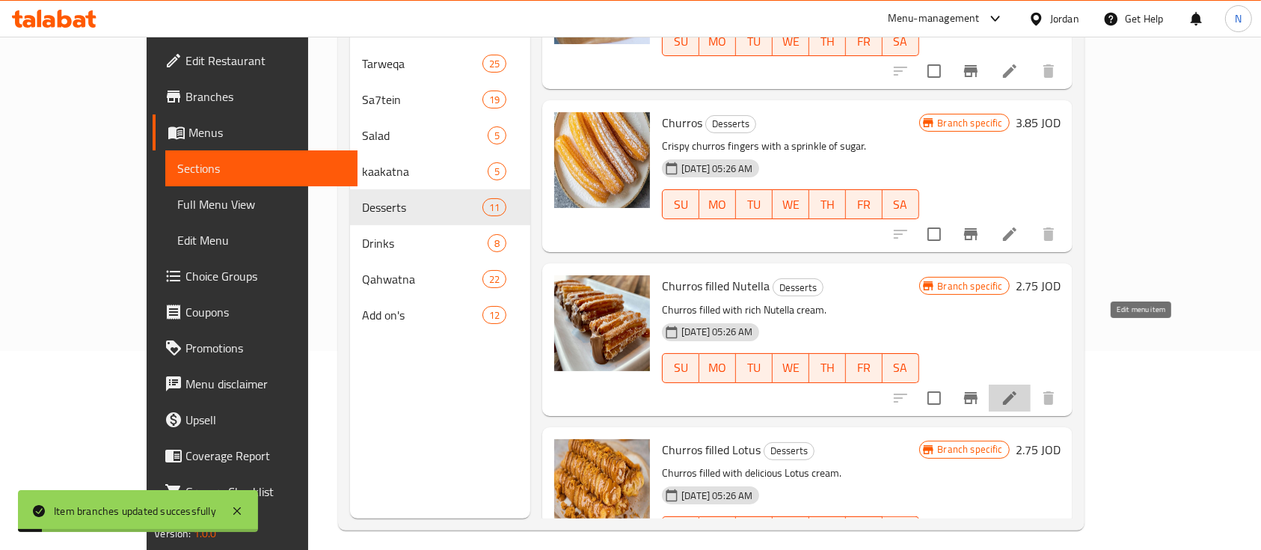
click at [1018, 389] on icon at bounding box center [1009, 398] width 18 height 18
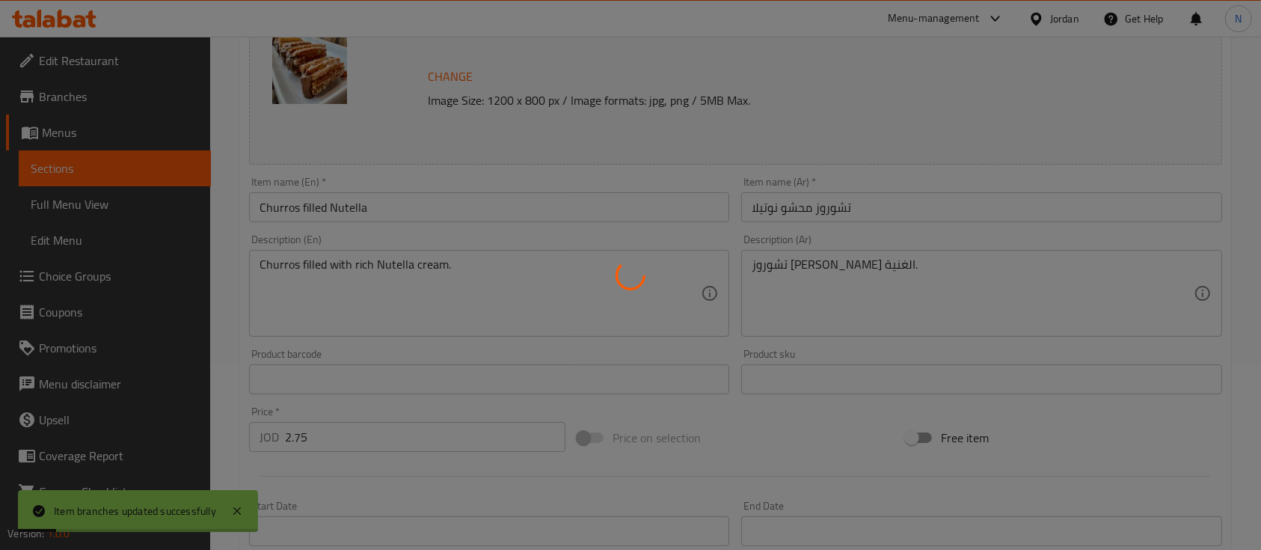
scroll to position [199, 0]
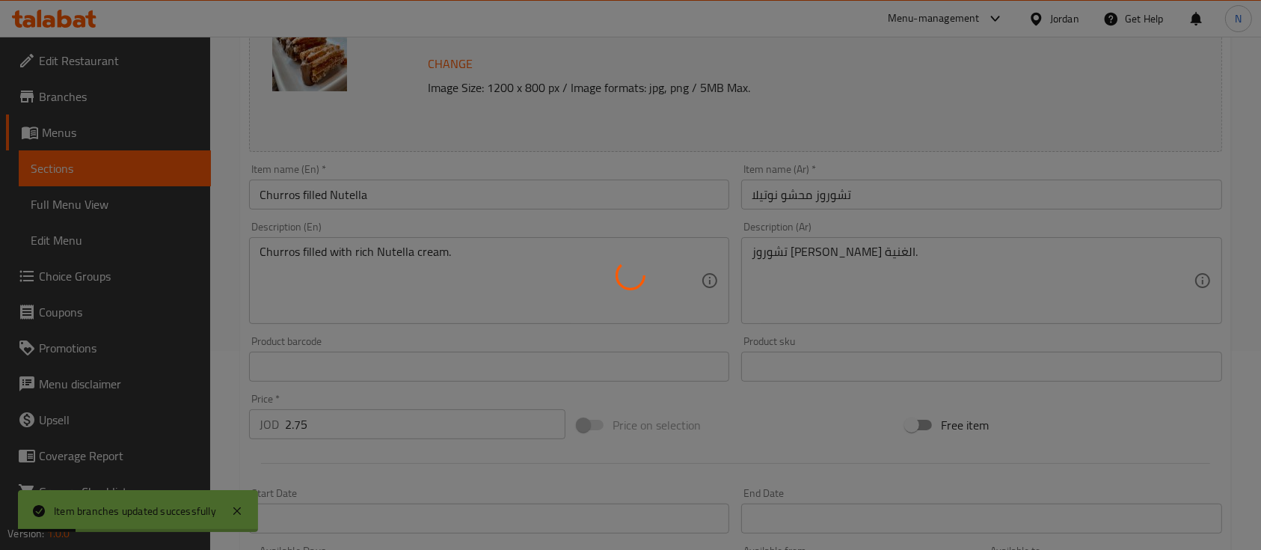
click at [395, 428] on div at bounding box center [630, 275] width 1261 height 550
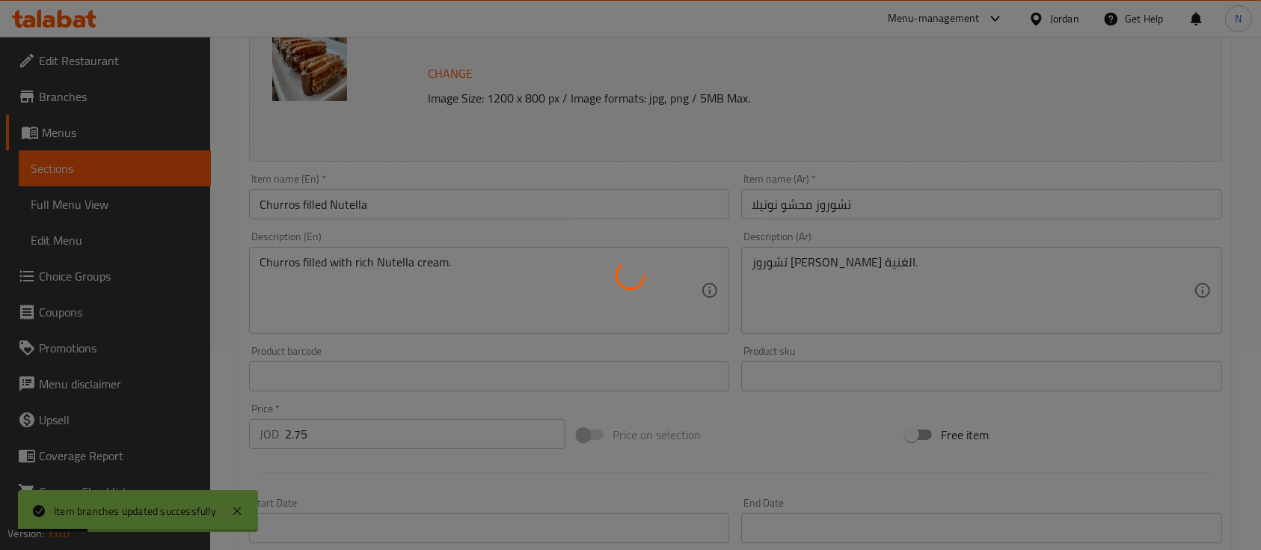
click at [395, 428] on div at bounding box center [630, 275] width 1261 height 550
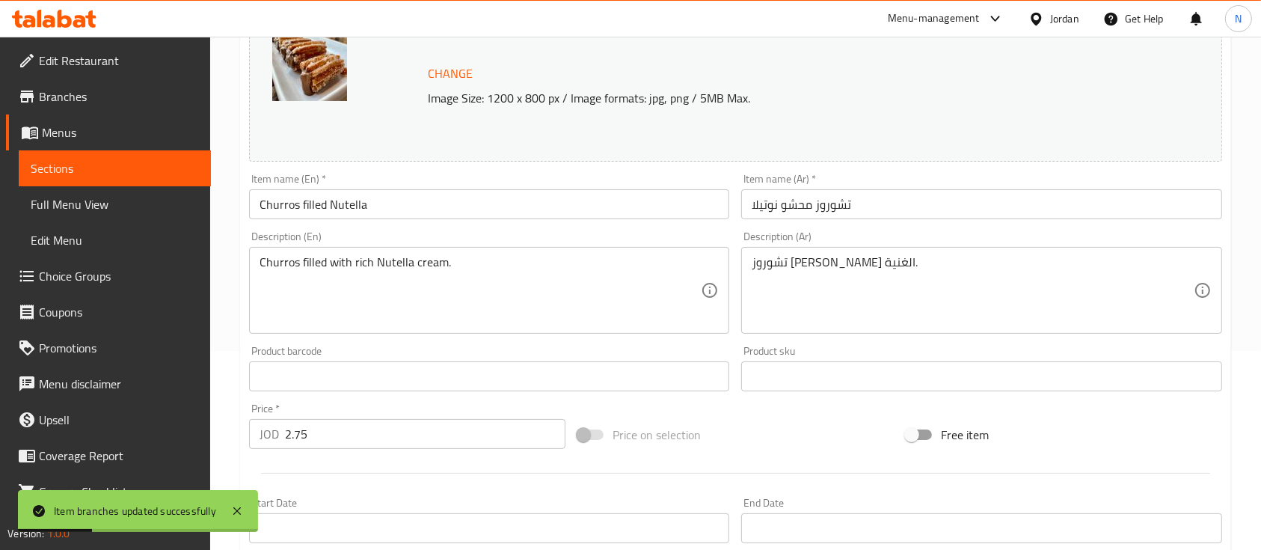
click at [395, 428] on div at bounding box center [630, 275] width 1261 height 550
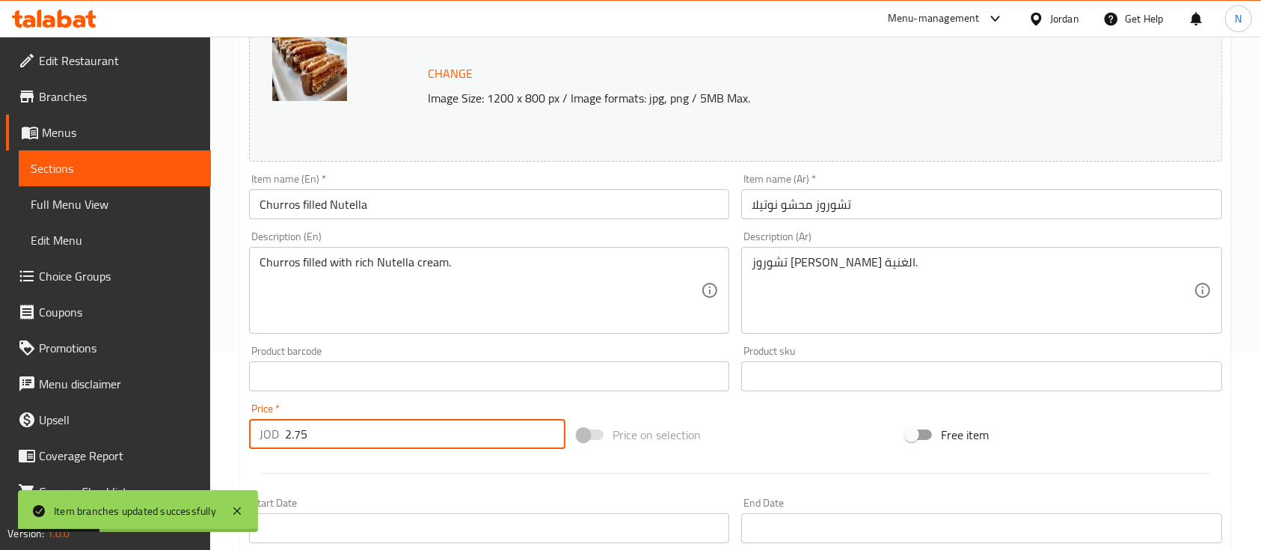
click at [395, 428] on input "2.75" at bounding box center [425, 434] width 280 height 30
paste input "3.8"
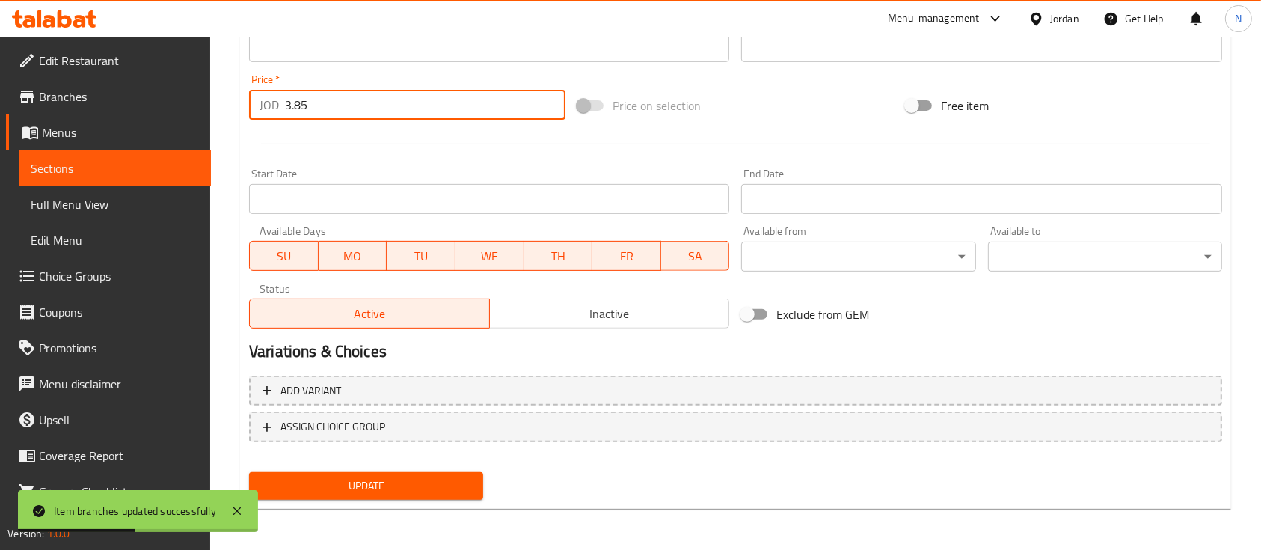
type input "3.85"
click at [419, 473] on button "Update" at bounding box center [366, 486] width 234 height 28
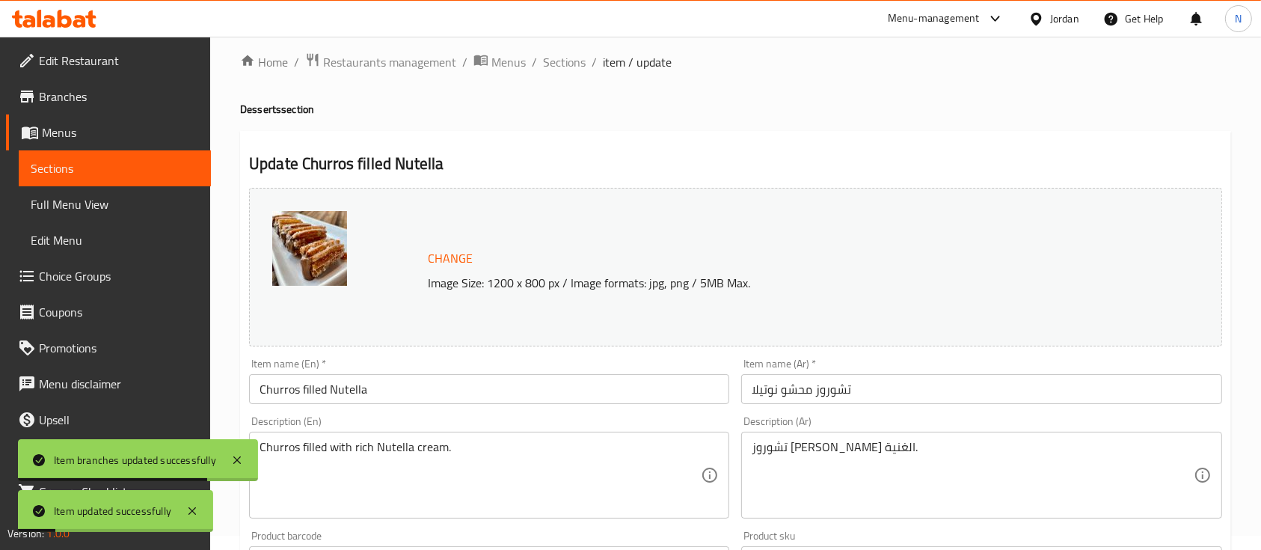
scroll to position [0, 0]
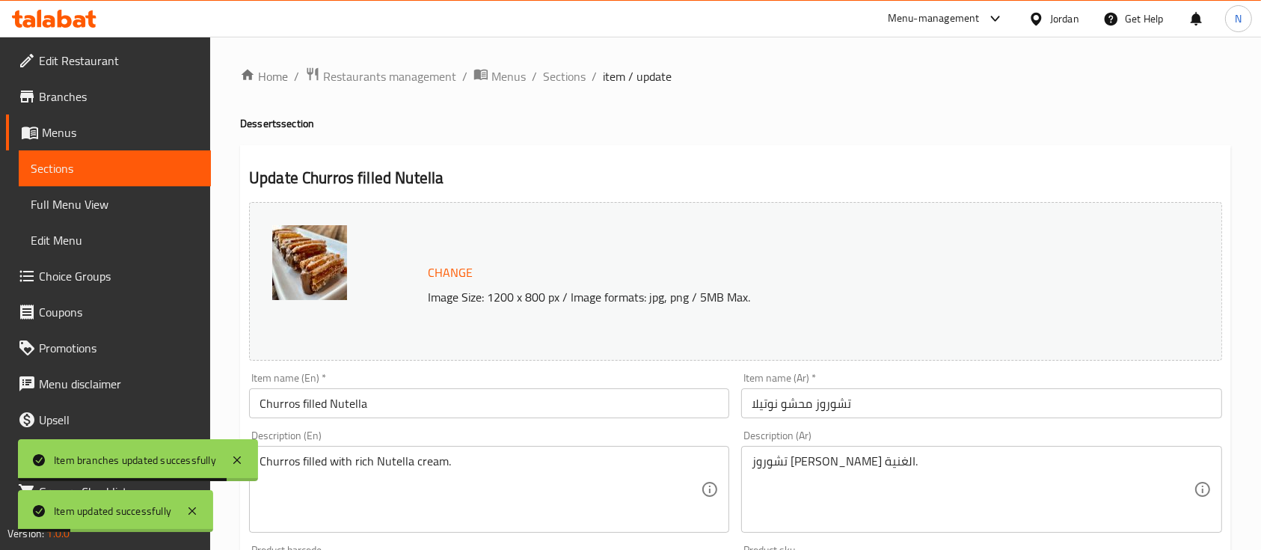
drag, startPoint x: 570, startPoint y: 69, endPoint x: 571, endPoint y: 99, distance: 29.9
click at [570, 69] on span "Sections" at bounding box center [564, 76] width 43 height 18
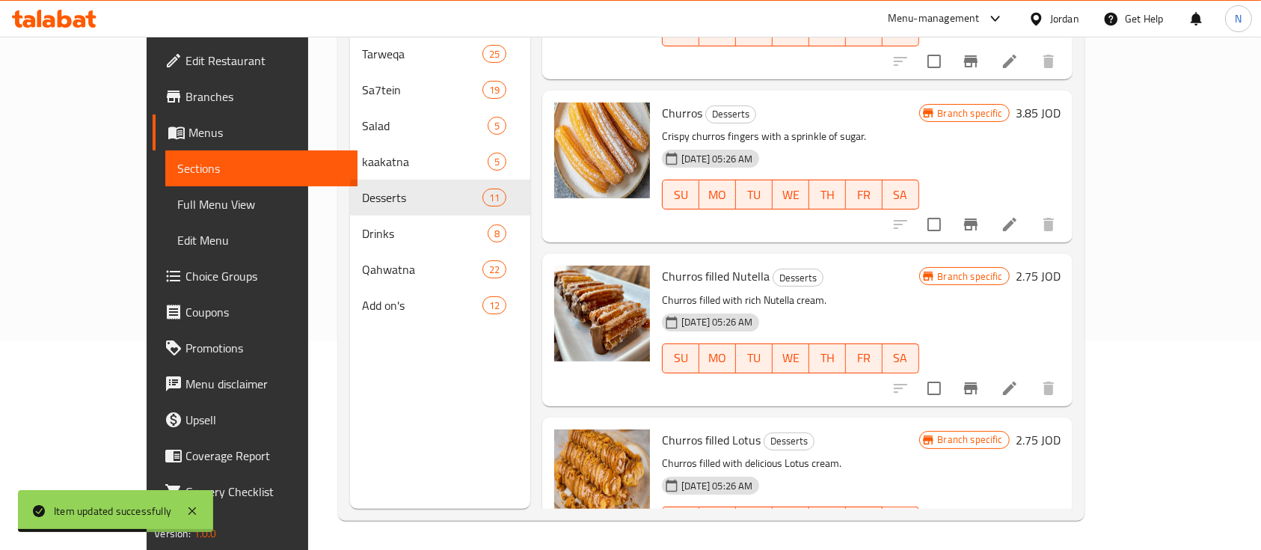
scroll to position [209, 0]
click at [980, 541] on icon "Branch-specific-item" at bounding box center [971, 550] width 18 height 18
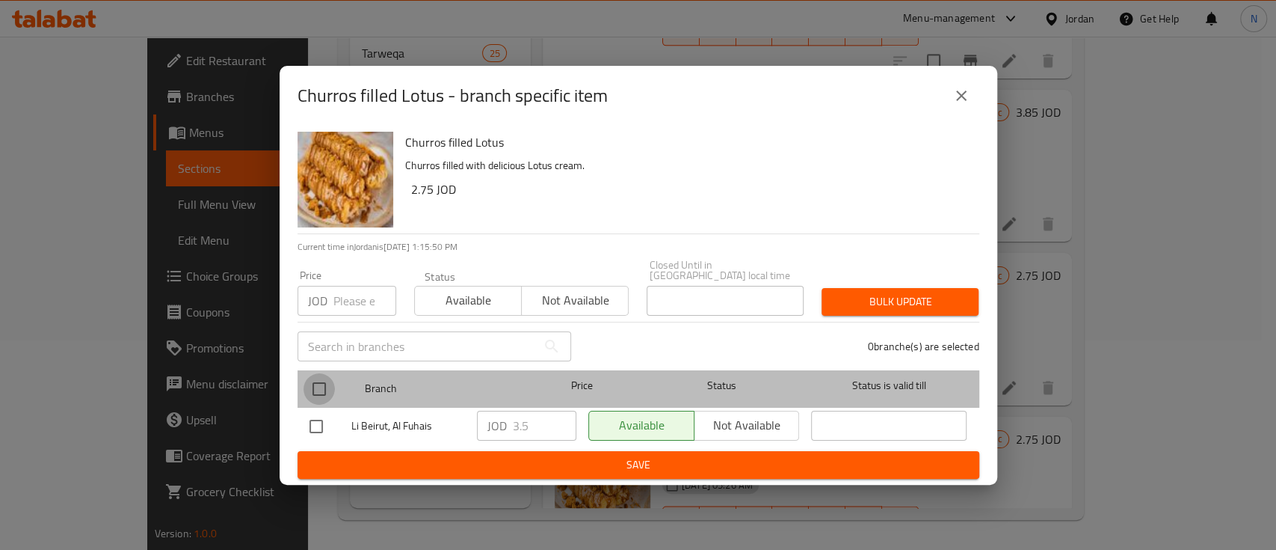
click at [317, 384] on input "checkbox" at bounding box center [319, 388] width 31 height 31
checkbox input "true"
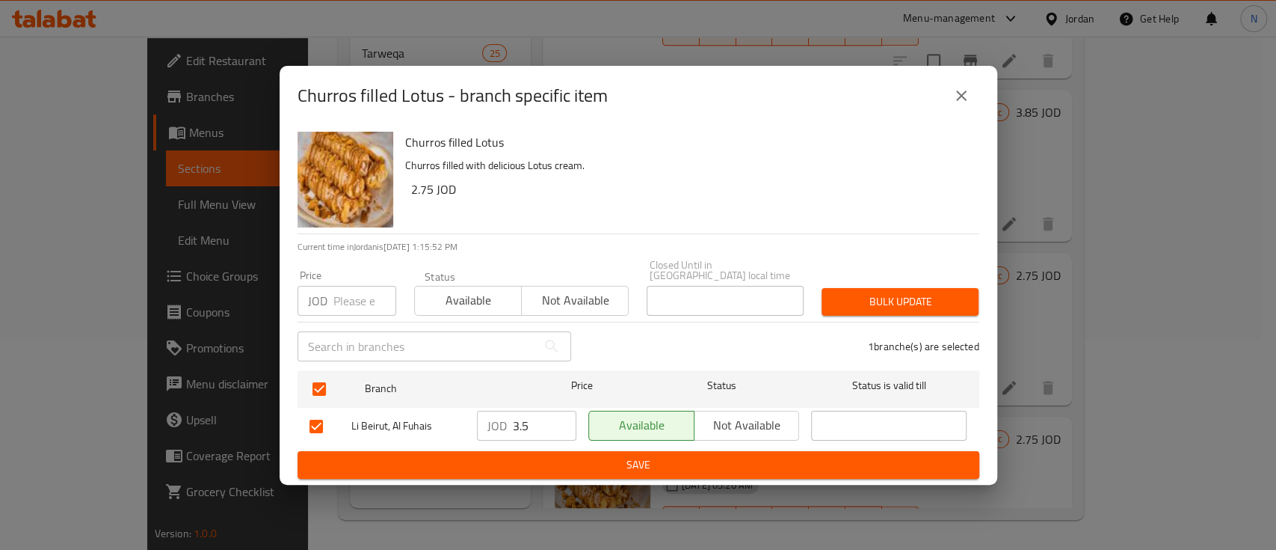
click at [523, 419] on input "3.5" at bounding box center [545, 425] width 64 height 30
type input "3.85"
click at [561, 455] on span "Save" at bounding box center [639, 464] width 658 height 19
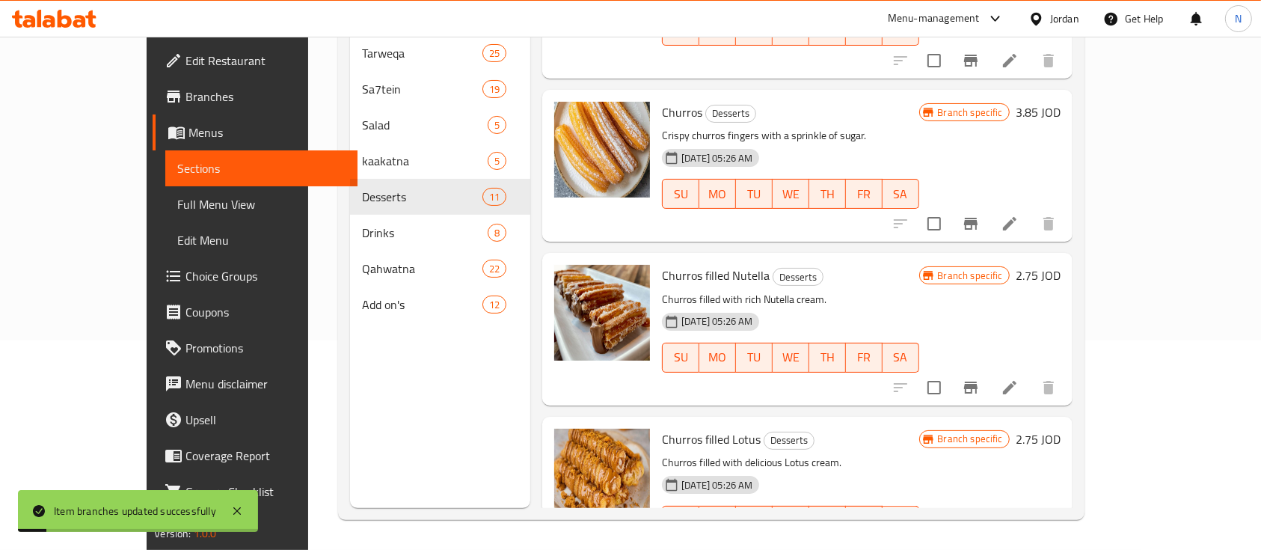
click at [1030, 537] on li at bounding box center [1009, 550] width 42 height 27
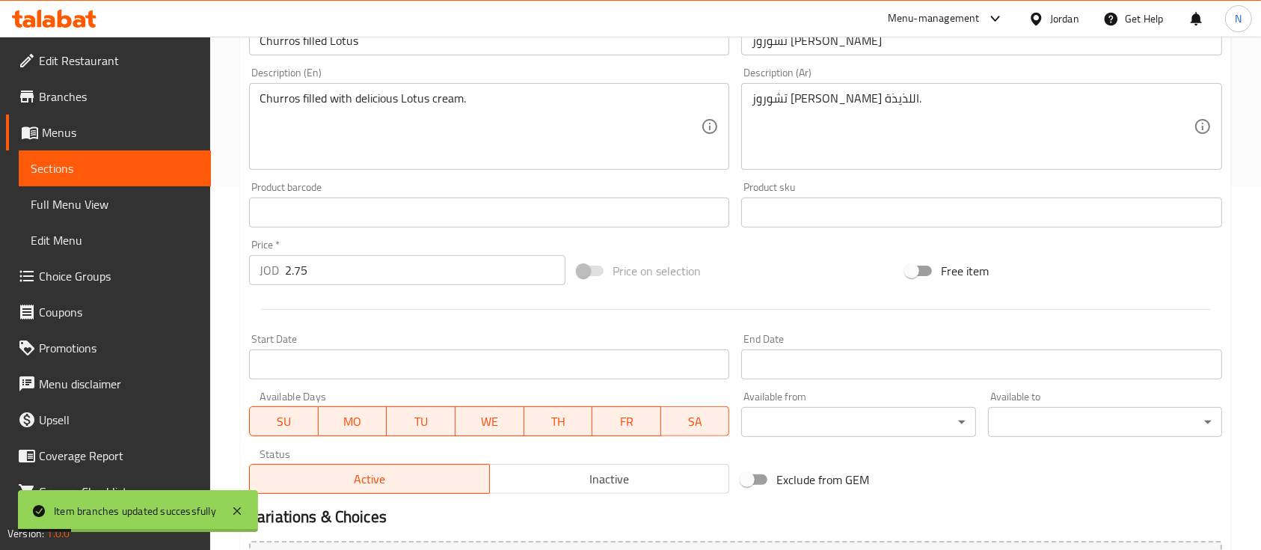
scroll to position [399, 0]
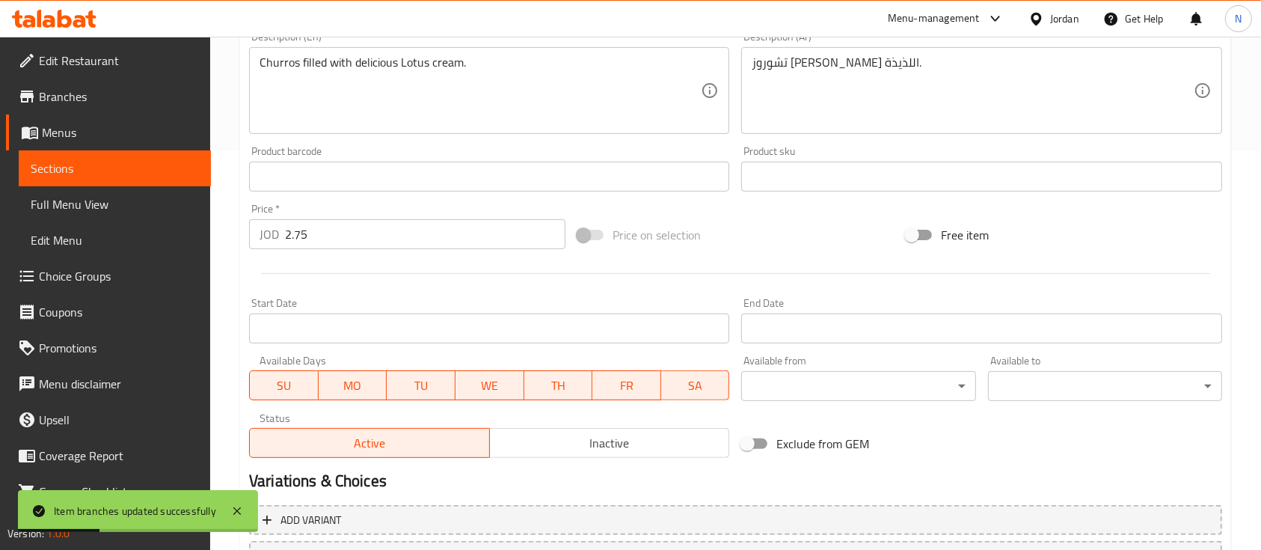
click at [305, 235] on input "2.75" at bounding box center [425, 234] width 280 height 30
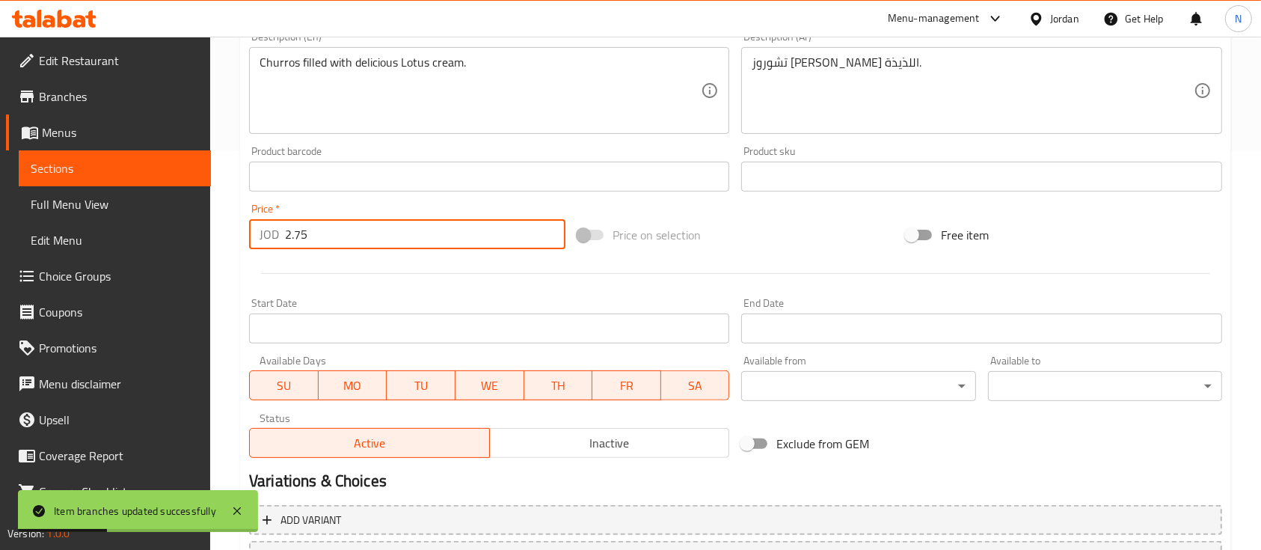
click at [305, 235] on input "2.75" at bounding box center [425, 234] width 280 height 30
paste input "3.8"
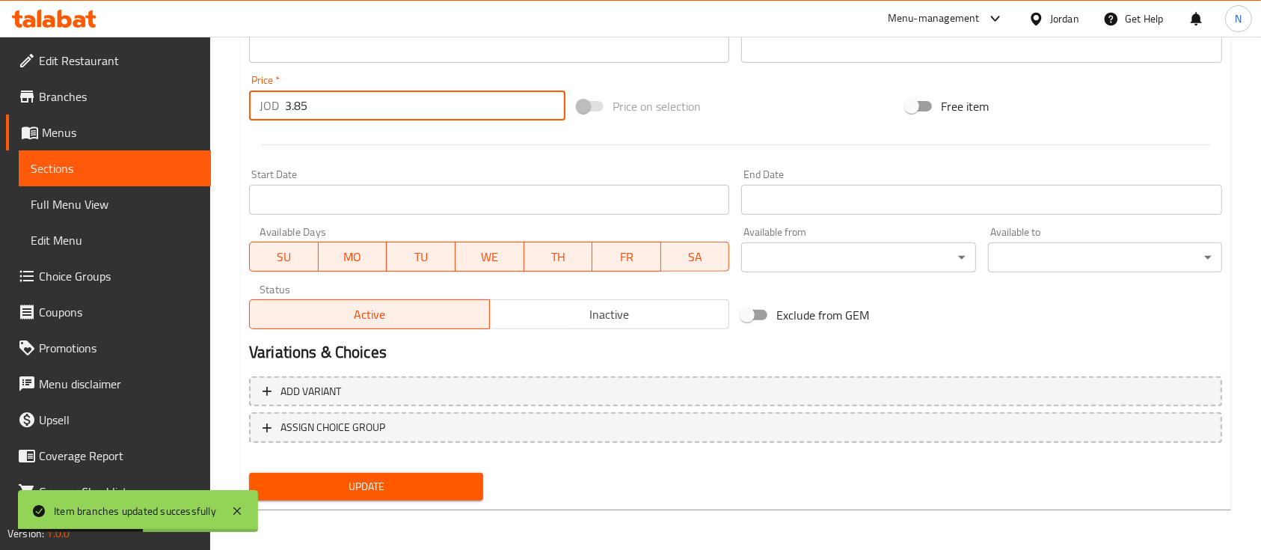
scroll to position [528, 0]
type input "3.85"
click at [453, 472] on button "Update" at bounding box center [366, 486] width 234 height 28
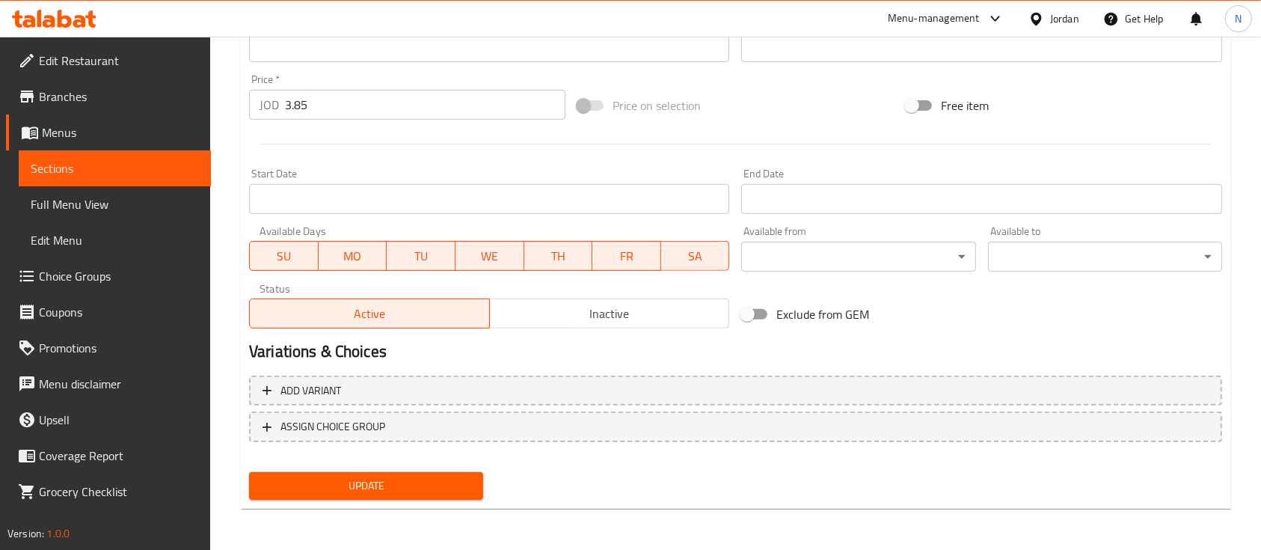
click at [85, 117] on link "Menus" at bounding box center [108, 132] width 205 height 36
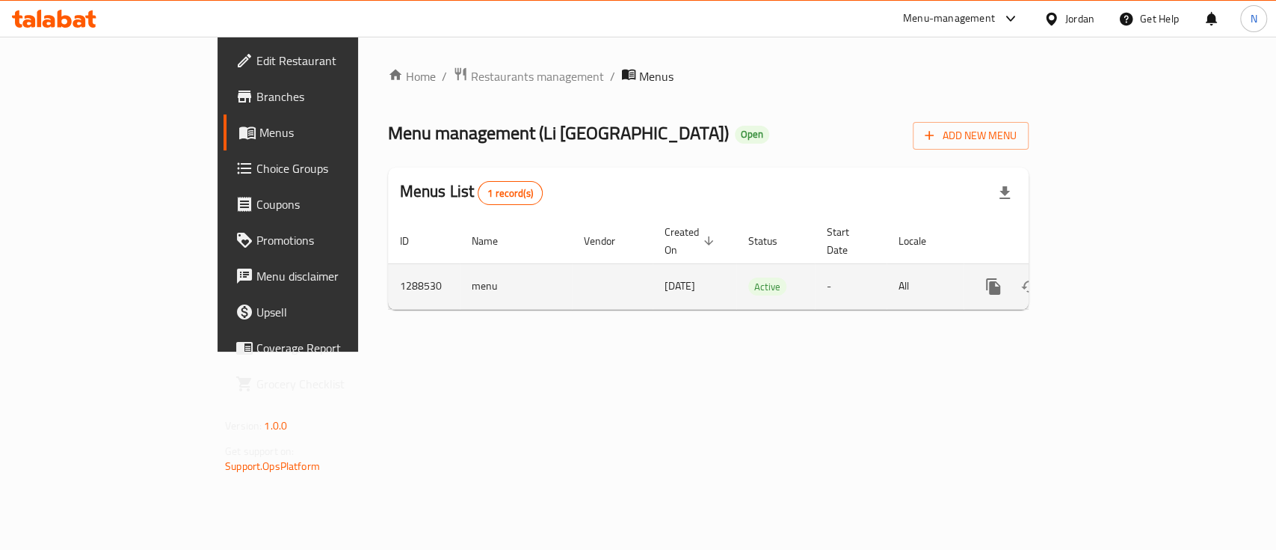
click at [1110, 277] on icon "enhanced table" at bounding box center [1101, 286] width 18 height 18
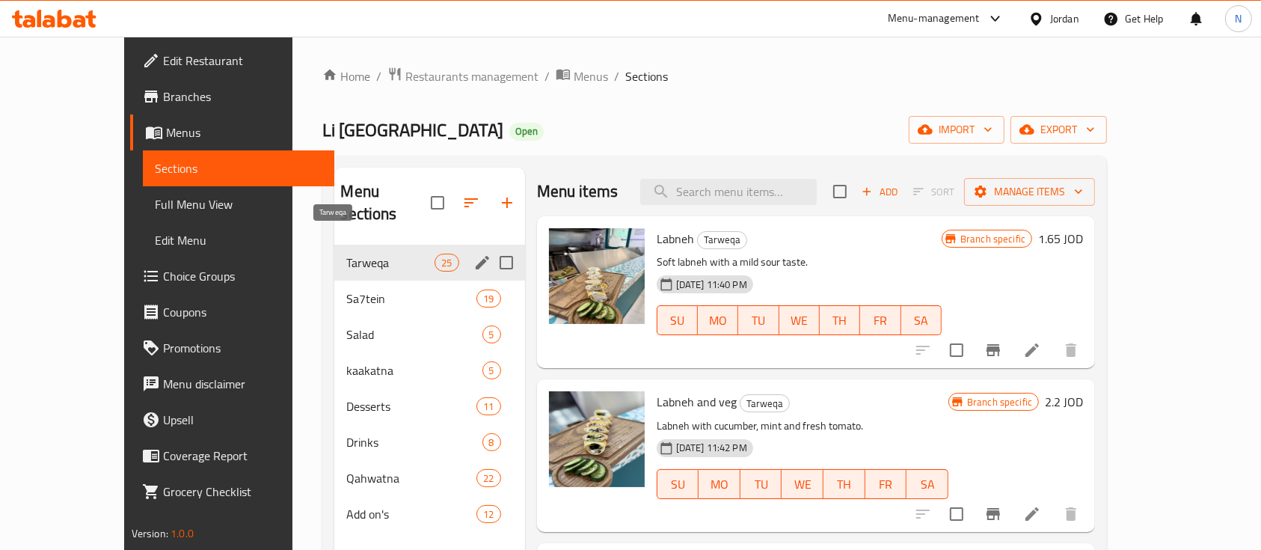
click at [346, 253] on span "Tarweqa" at bounding box center [390, 262] width 88 height 18
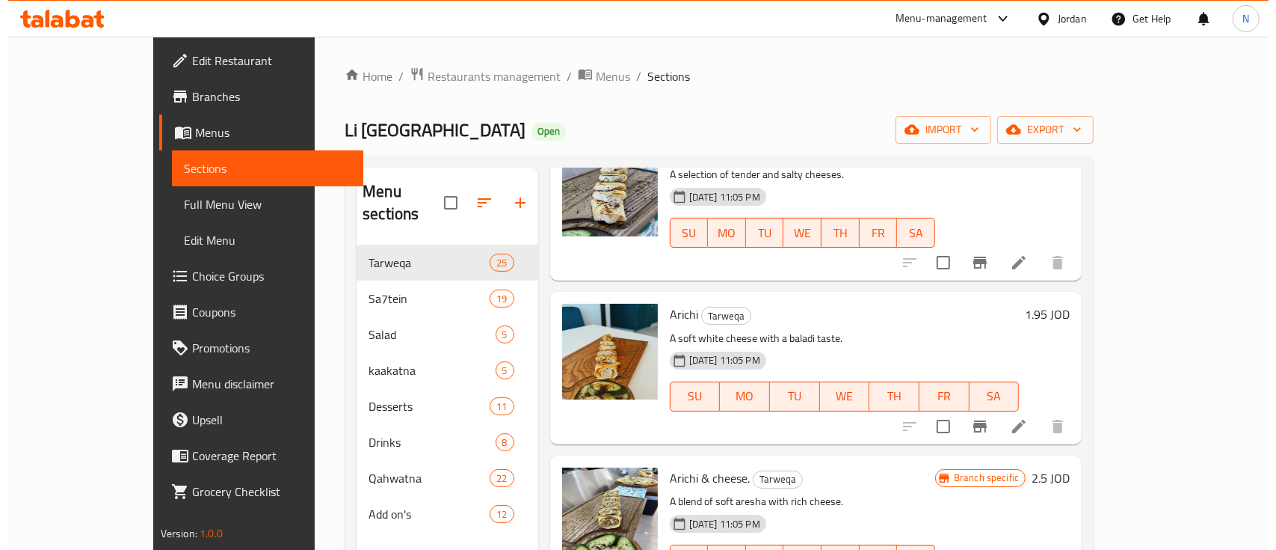
scroll to position [2393, 0]
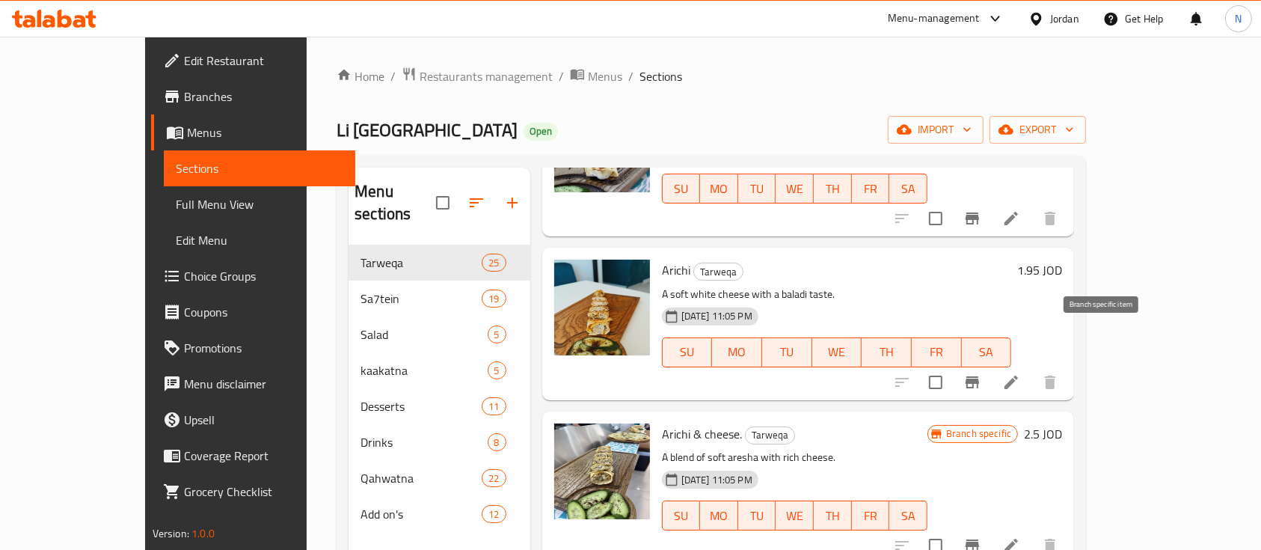
click at [981, 373] on icon "Branch-specific-item" at bounding box center [972, 382] width 18 height 18
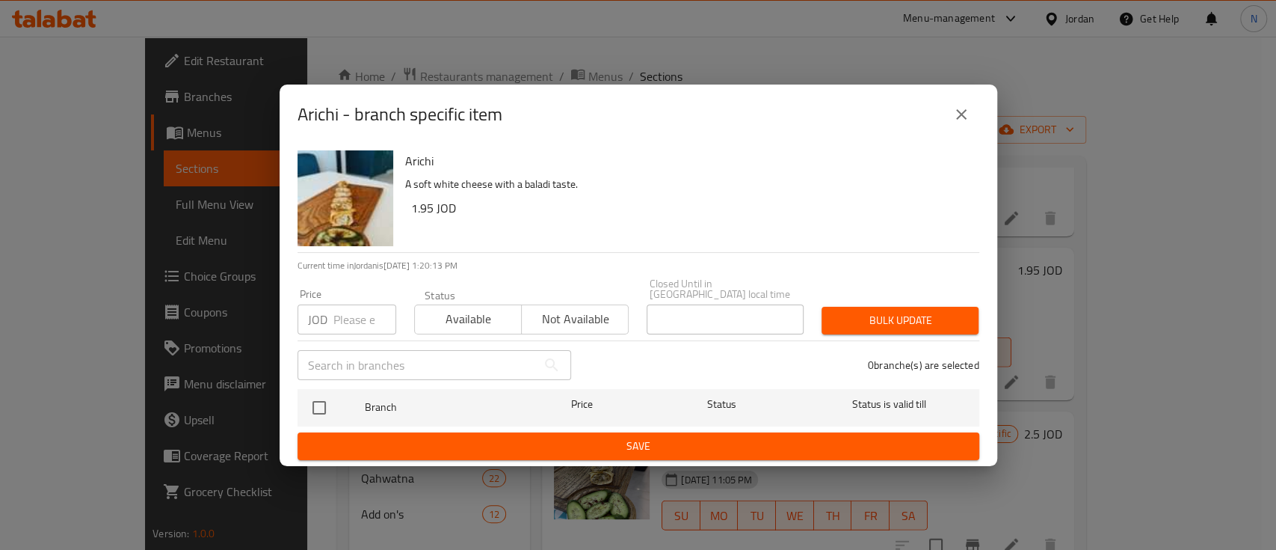
click at [970, 120] on button "close" at bounding box center [962, 114] width 36 height 36
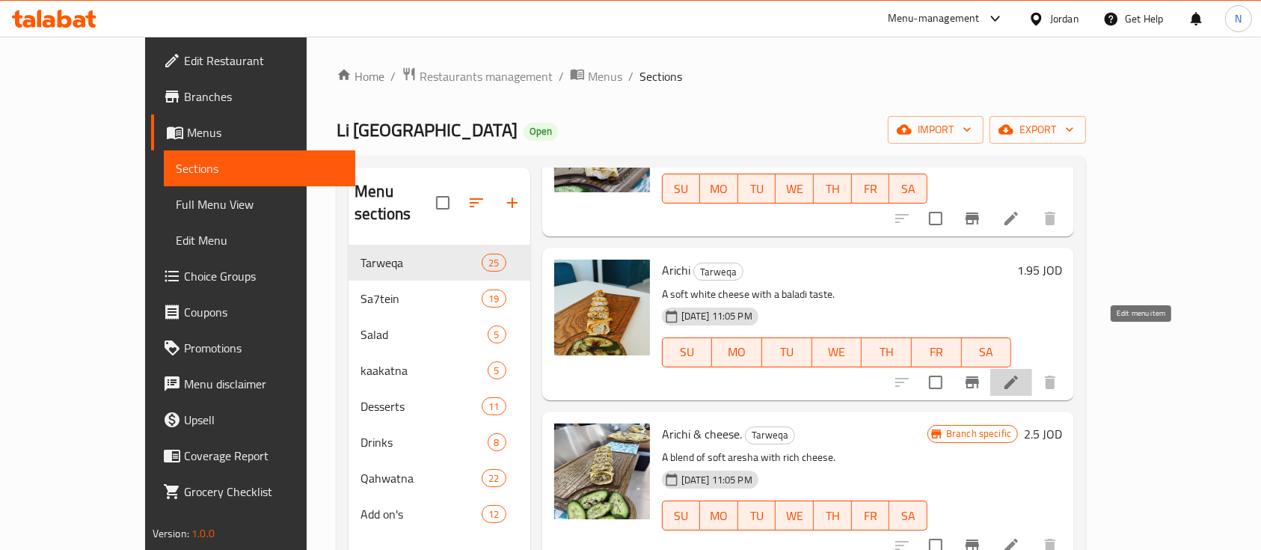
click at [1020, 373] on icon at bounding box center [1011, 382] width 18 height 18
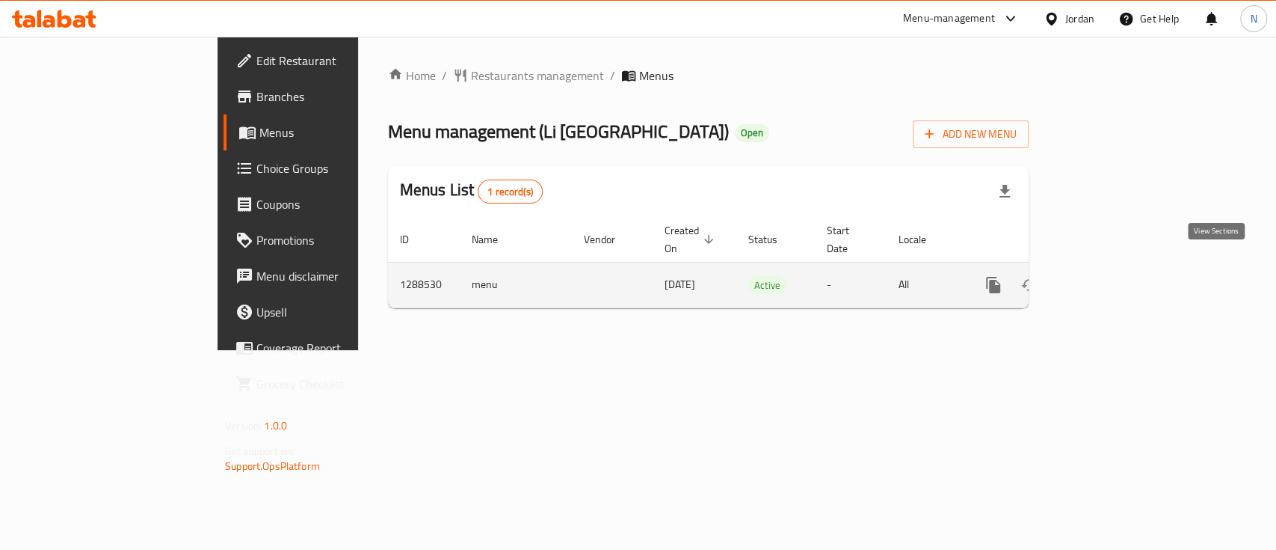
click at [1108, 278] on icon "enhanced table" at bounding box center [1101, 284] width 13 height 13
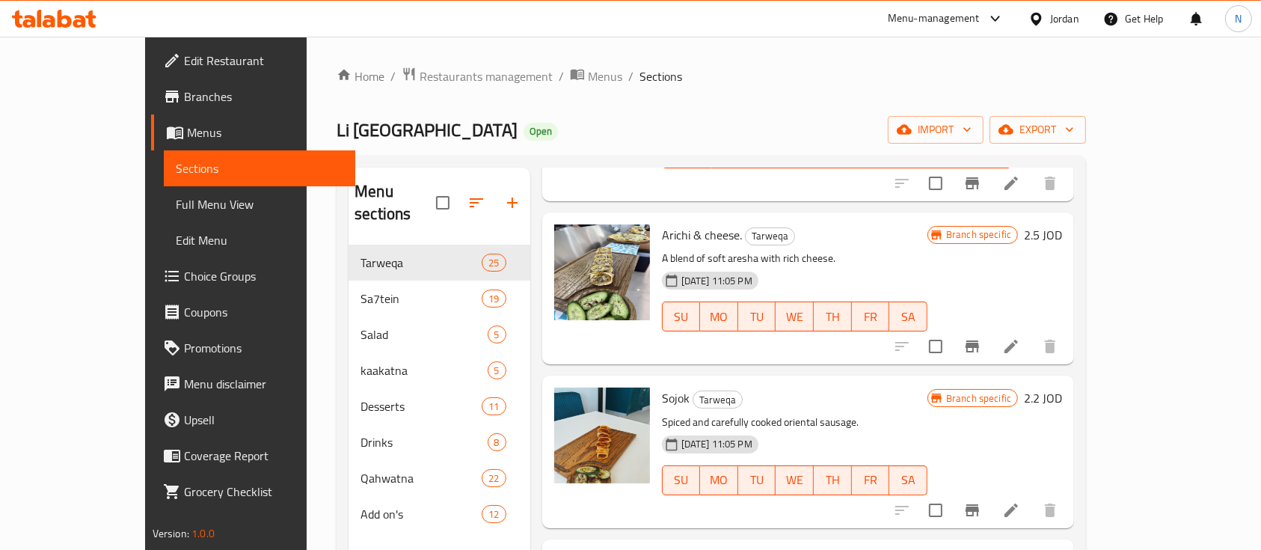
scroll to position [2393, 0]
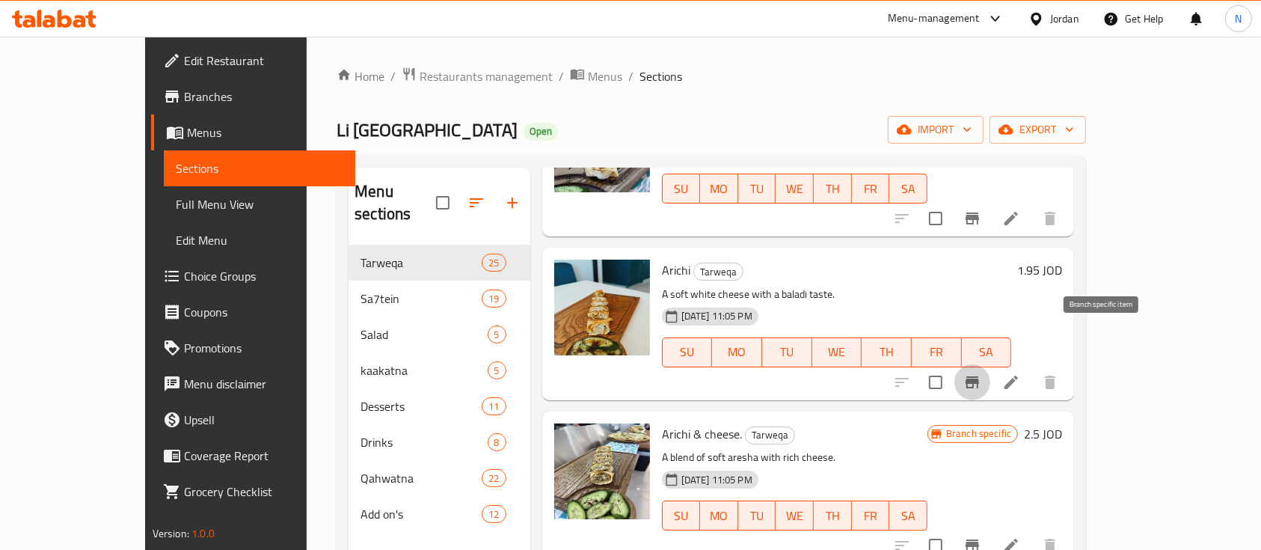
click at [979, 376] on icon "Branch-specific-item" at bounding box center [971, 382] width 13 height 12
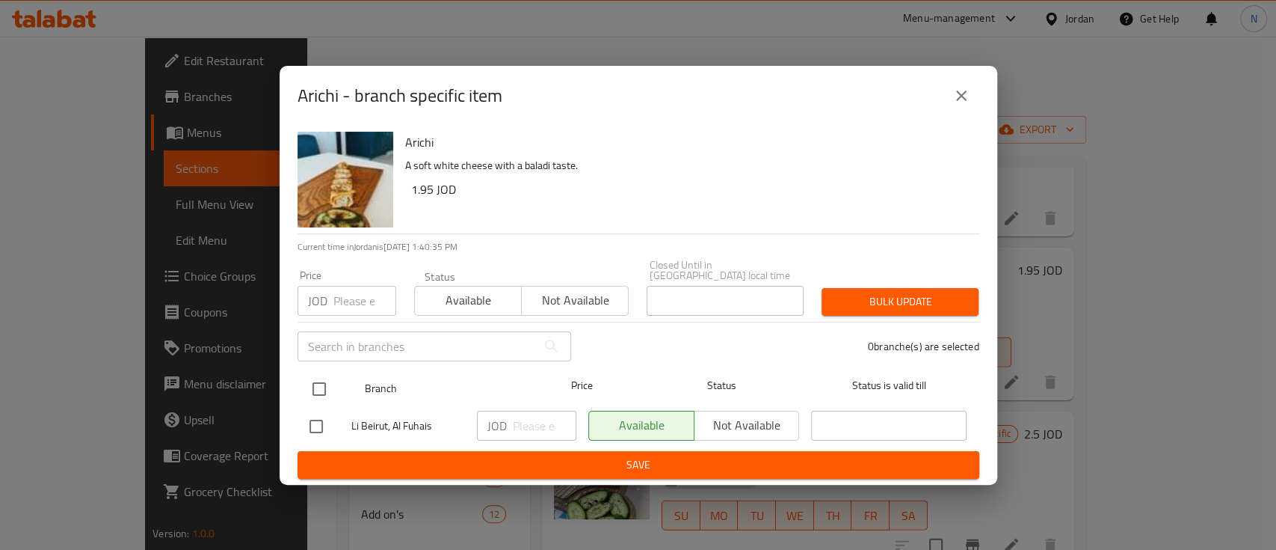
click at [320, 381] on input "checkbox" at bounding box center [319, 388] width 31 height 31
checkbox input "true"
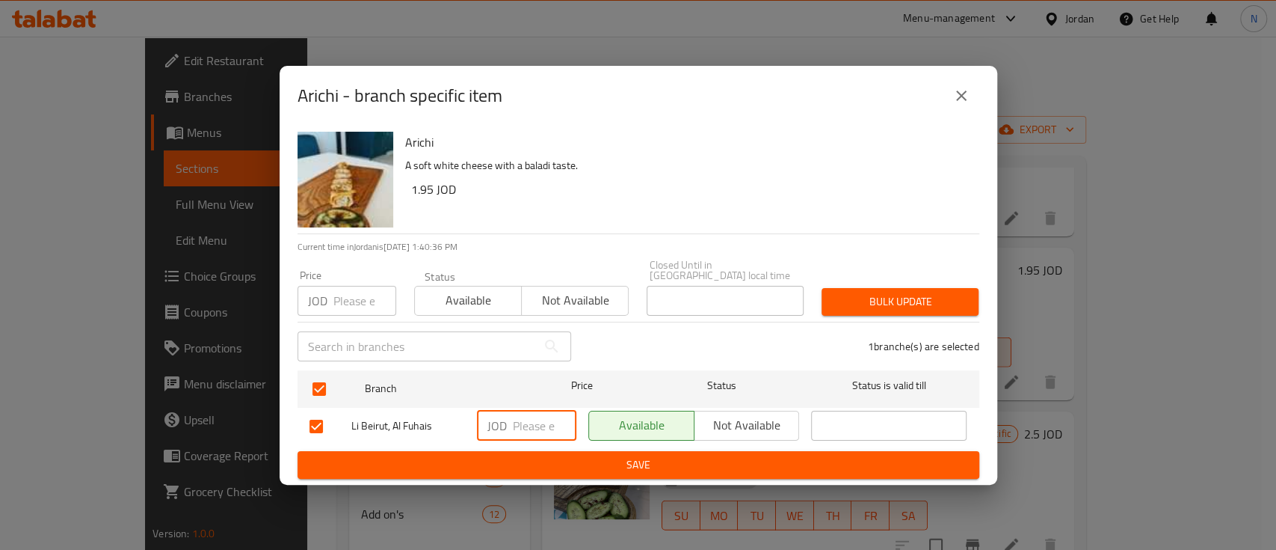
click at [539, 422] on input "number" at bounding box center [545, 425] width 64 height 30
type input "2.5"
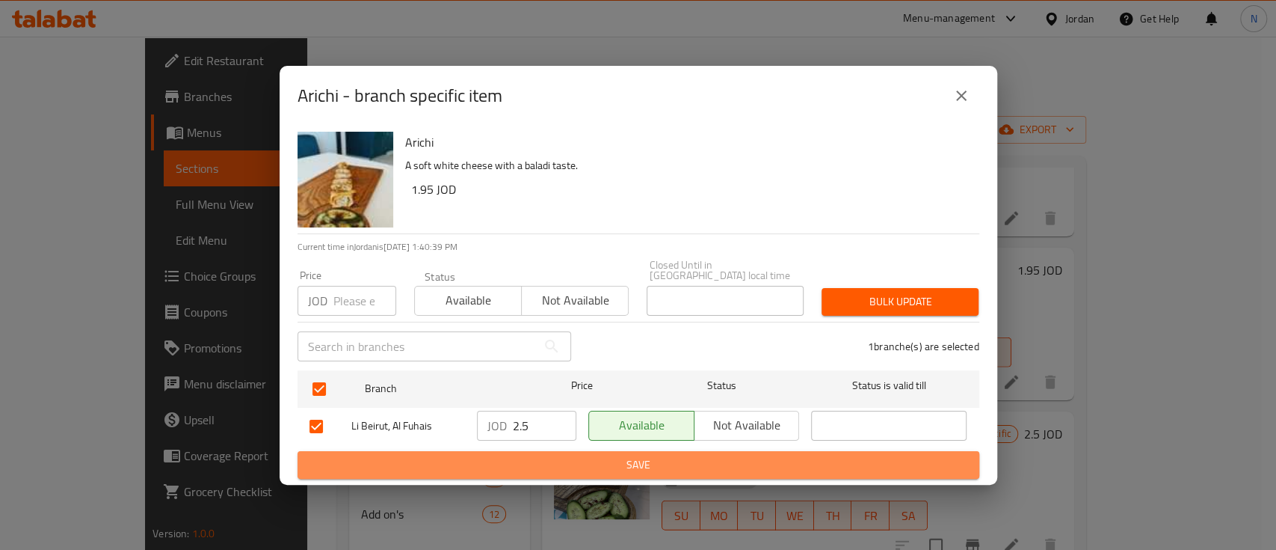
click at [550, 462] on span "Save" at bounding box center [639, 464] width 658 height 19
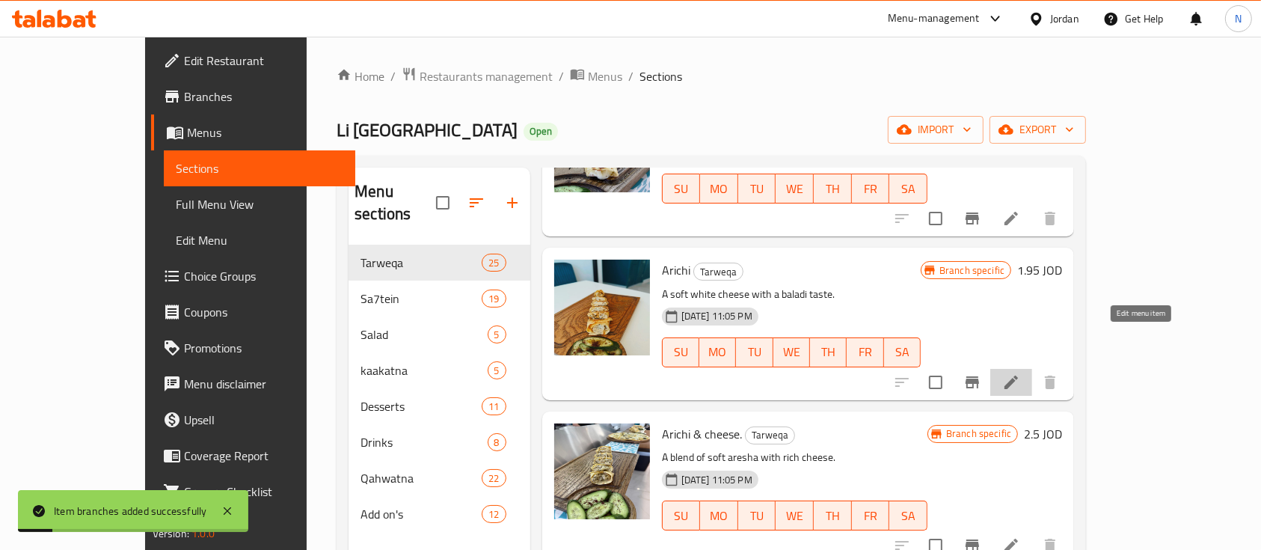
click at [1018, 375] on icon at bounding box center [1010, 381] width 13 height 13
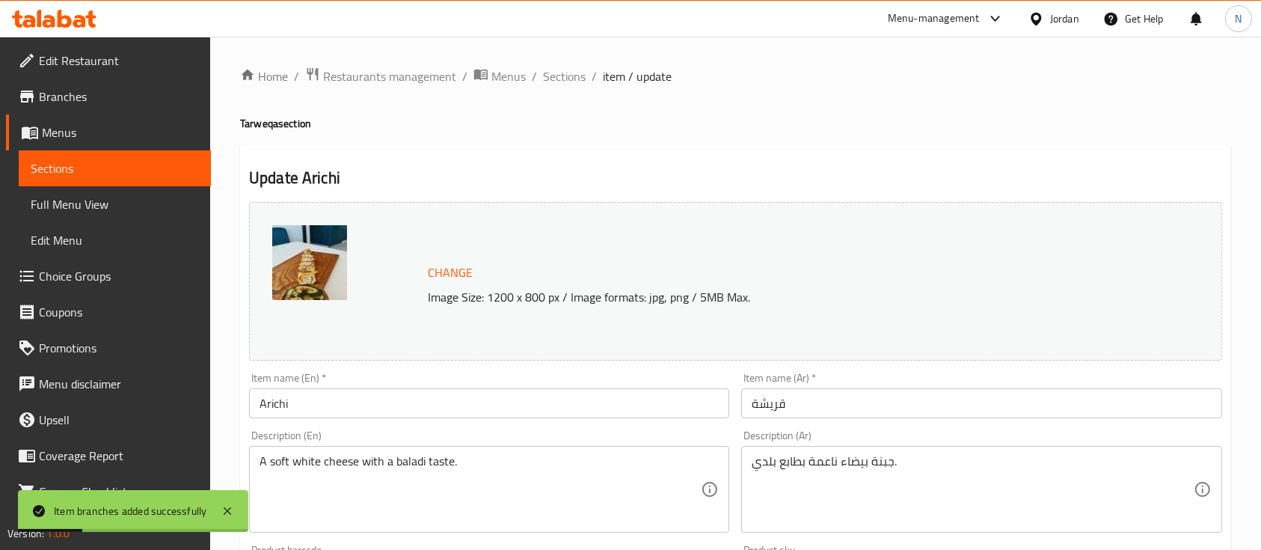
scroll to position [199, 0]
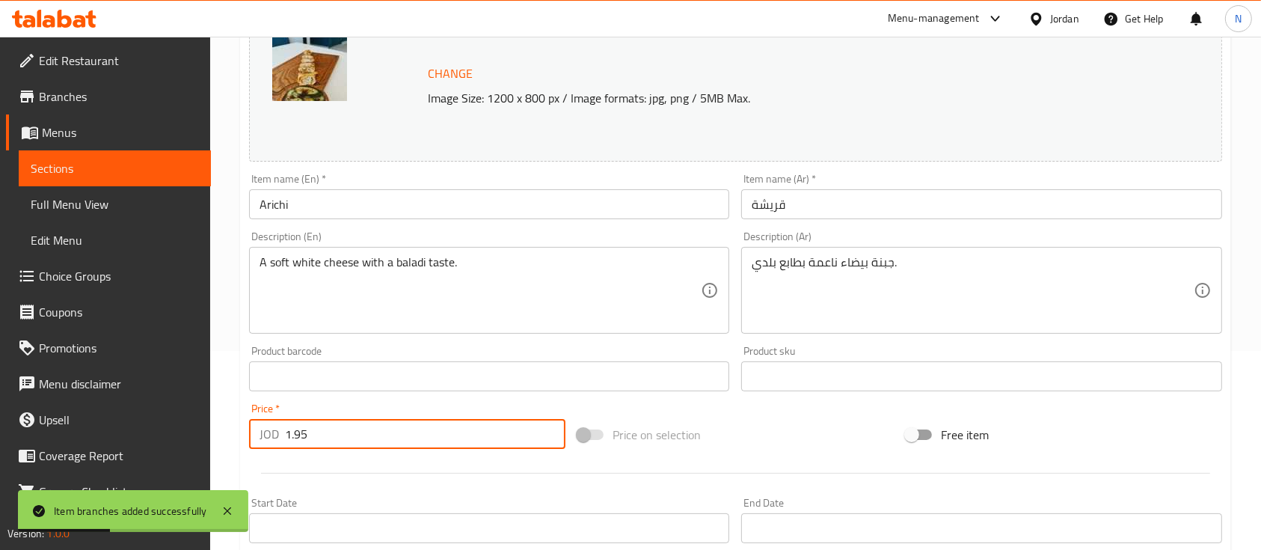
drag, startPoint x: 310, startPoint y: 432, endPoint x: 242, endPoint y: 432, distance: 68.8
click at [242, 432] on div "Update Arichi Change Image Size: 1200 x 800 px / Image formats: jpg, png / 5MB …" at bounding box center [735, 392] width 991 height 892
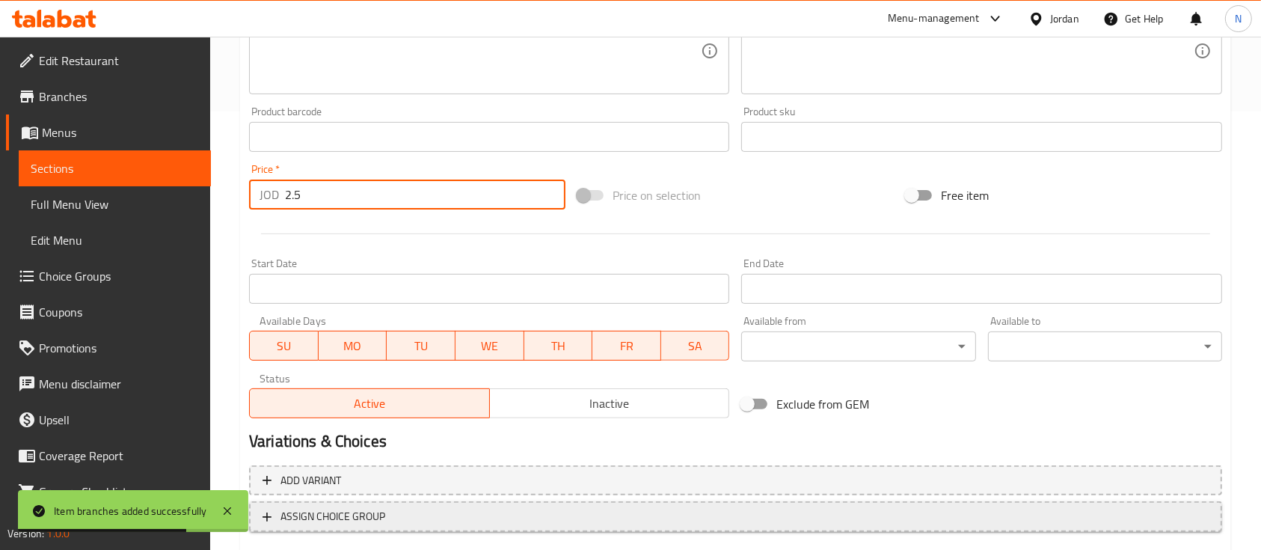
scroll to position [528, 0]
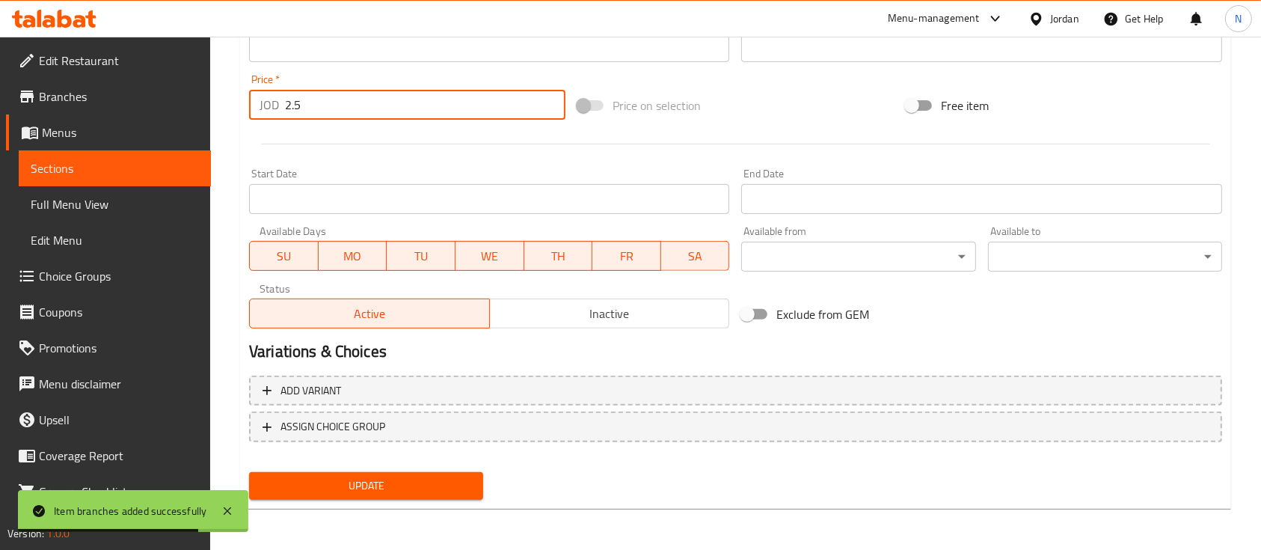
type input "2.5"
click at [307, 490] on span "Update" at bounding box center [366, 485] width 210 height 19
